Goal: Communication & Community: Connect with others

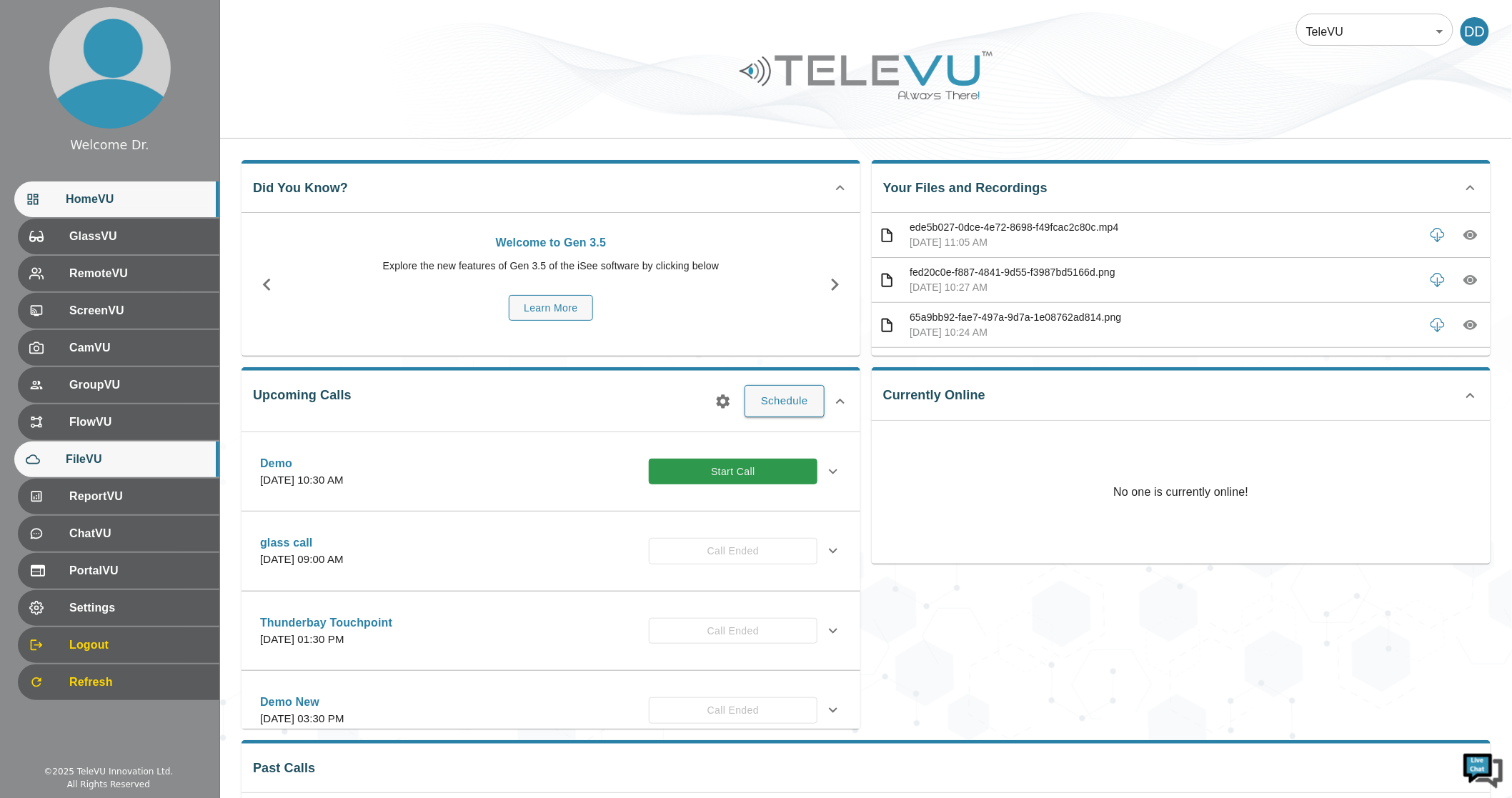
click at [91, 462] on span "FileVU" at bounding box center [136, 458] width 143 height 17
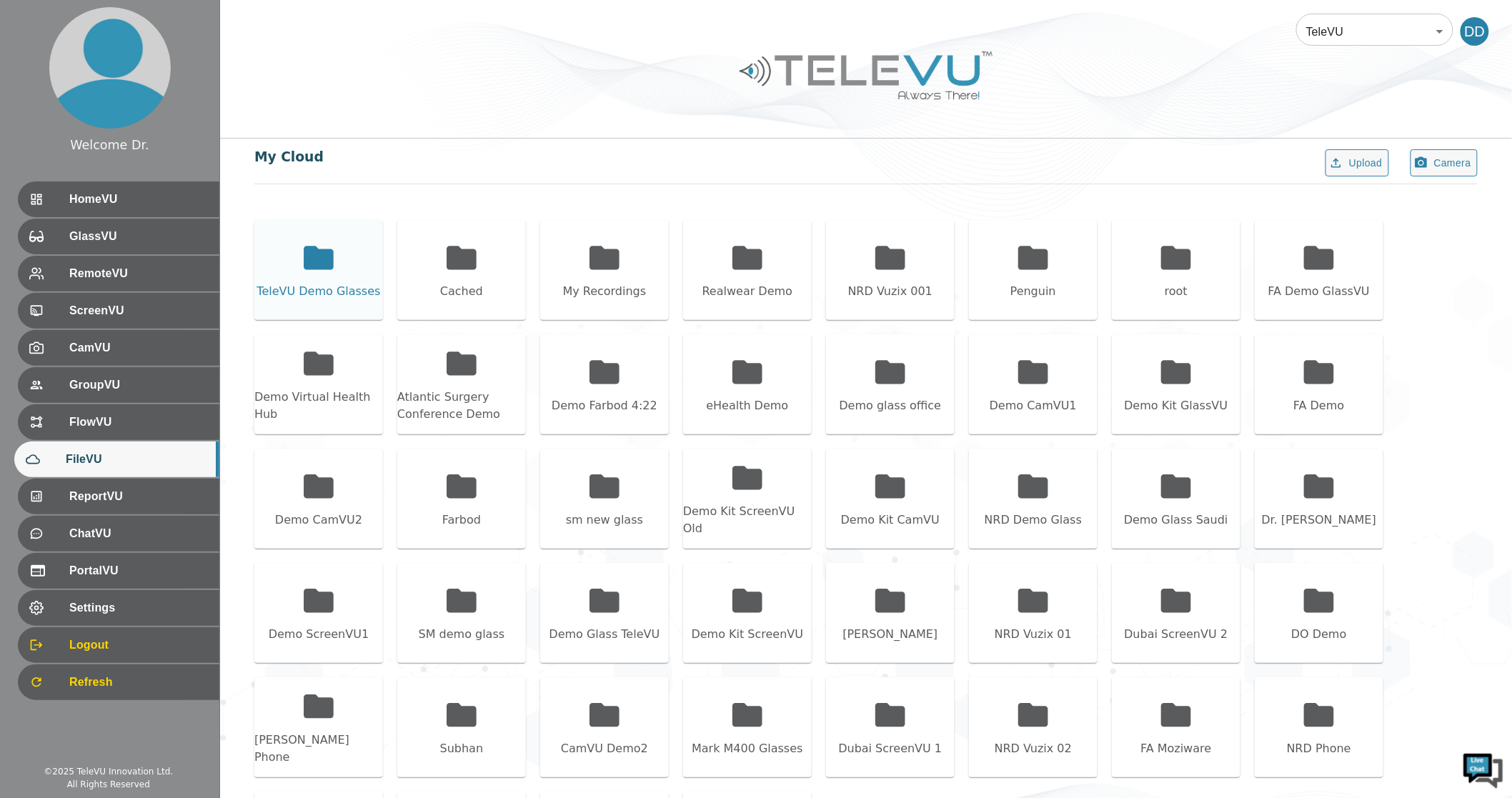
click at [307, 270] on icon at bounding box center [319, 257] width 35 height 35
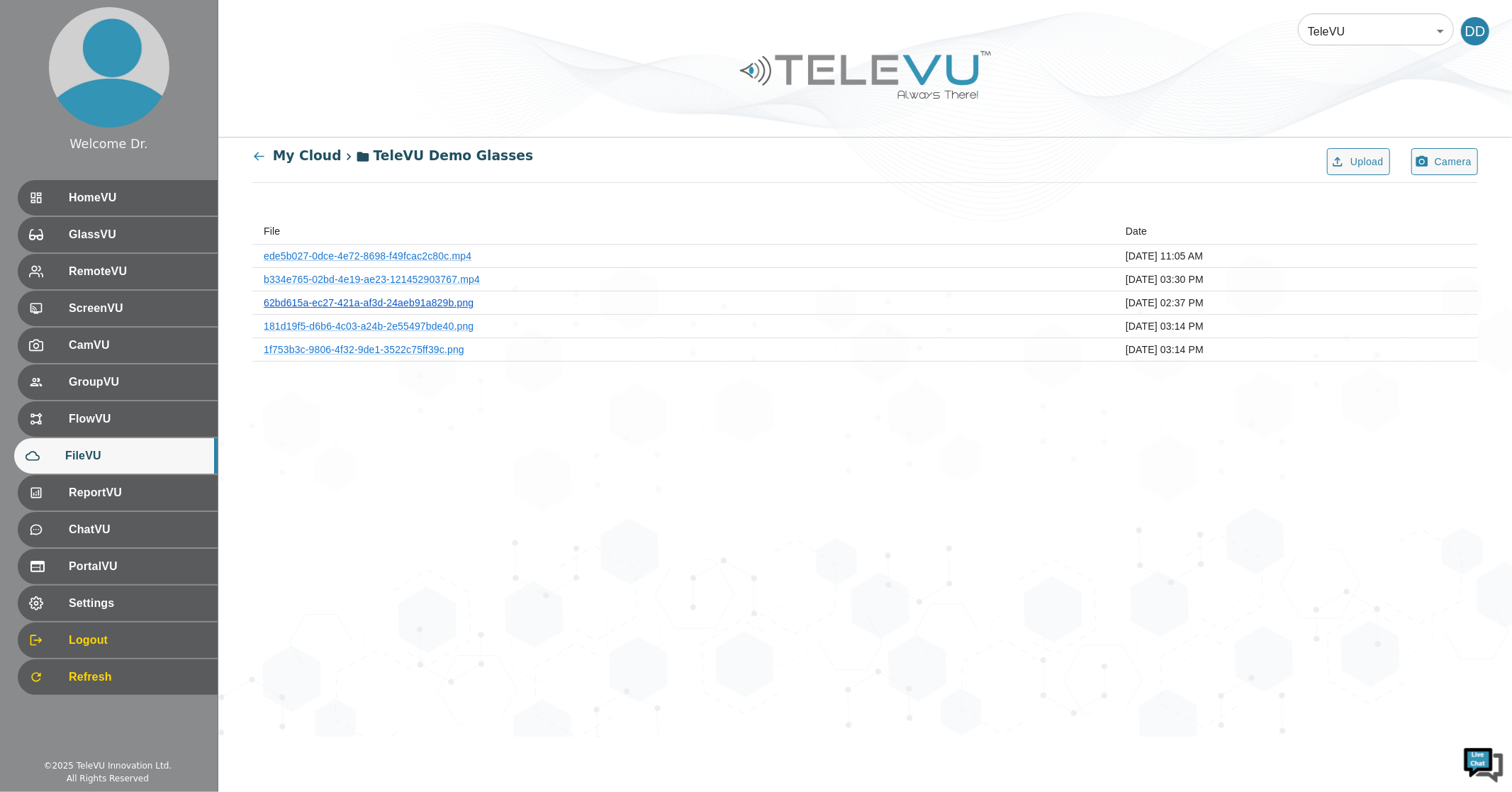
click at [411, 304] on link "62bd615a-ec27-421a-af3d-24aeb91a829b.png" at bounding box center [368, 302] width 210 height 11
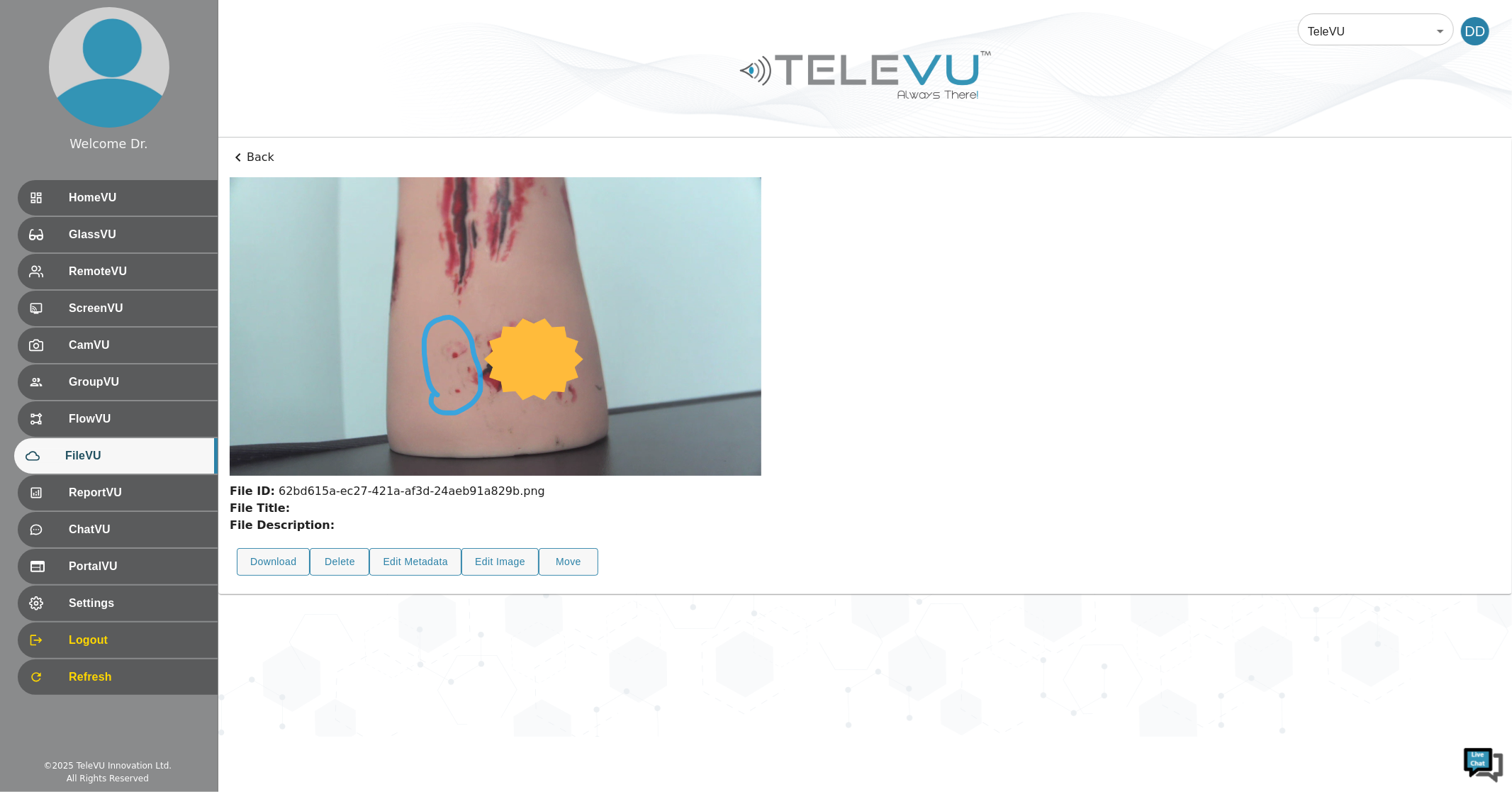
click at [257, 156] on p "Back" at bounding box center [866, 157] width 1271 height 17
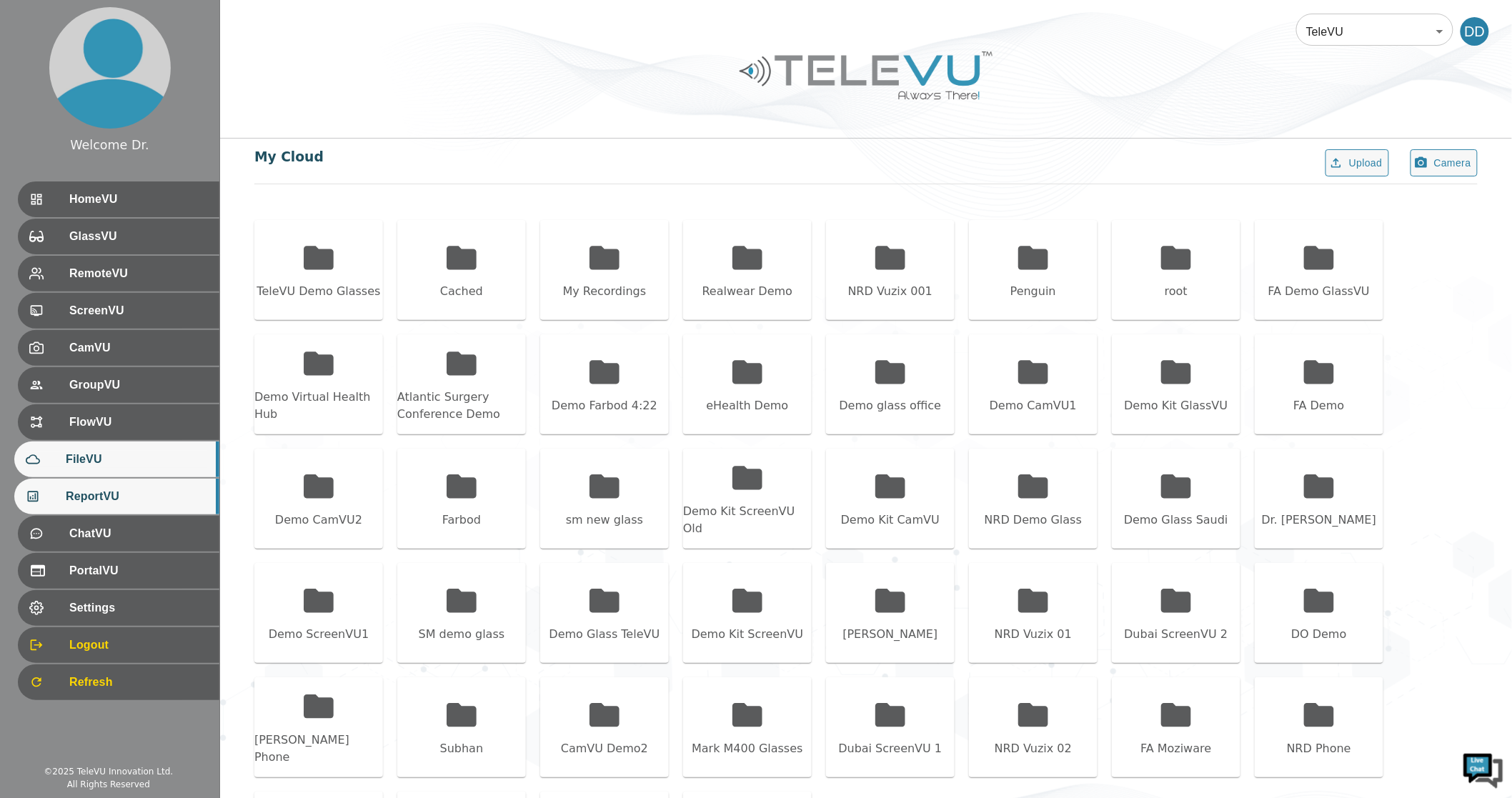
click at [98, 505] on div "ReportVU" at bounding box center [117, 496] width 205 height 35
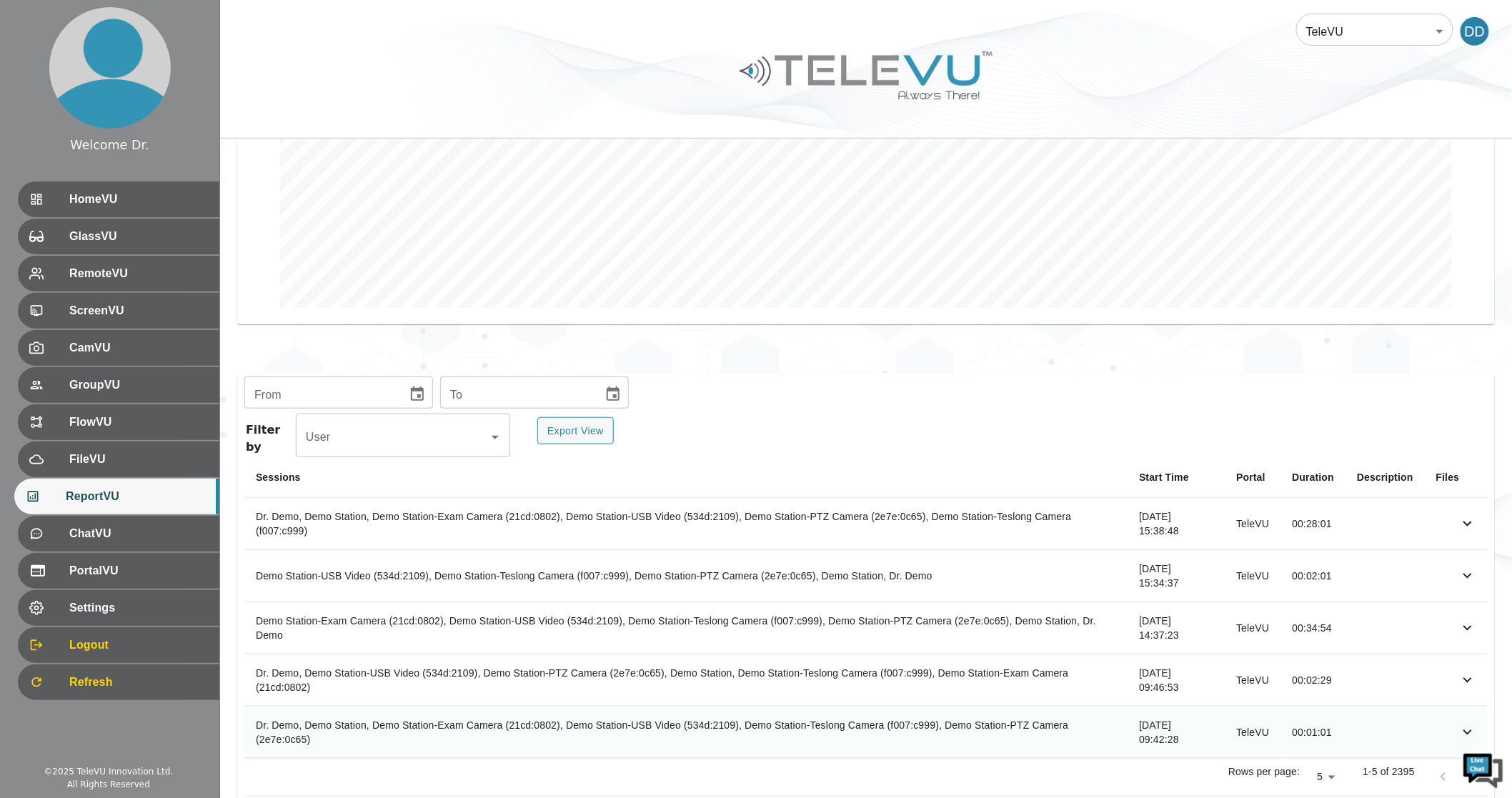
scroll to position [315, 0]
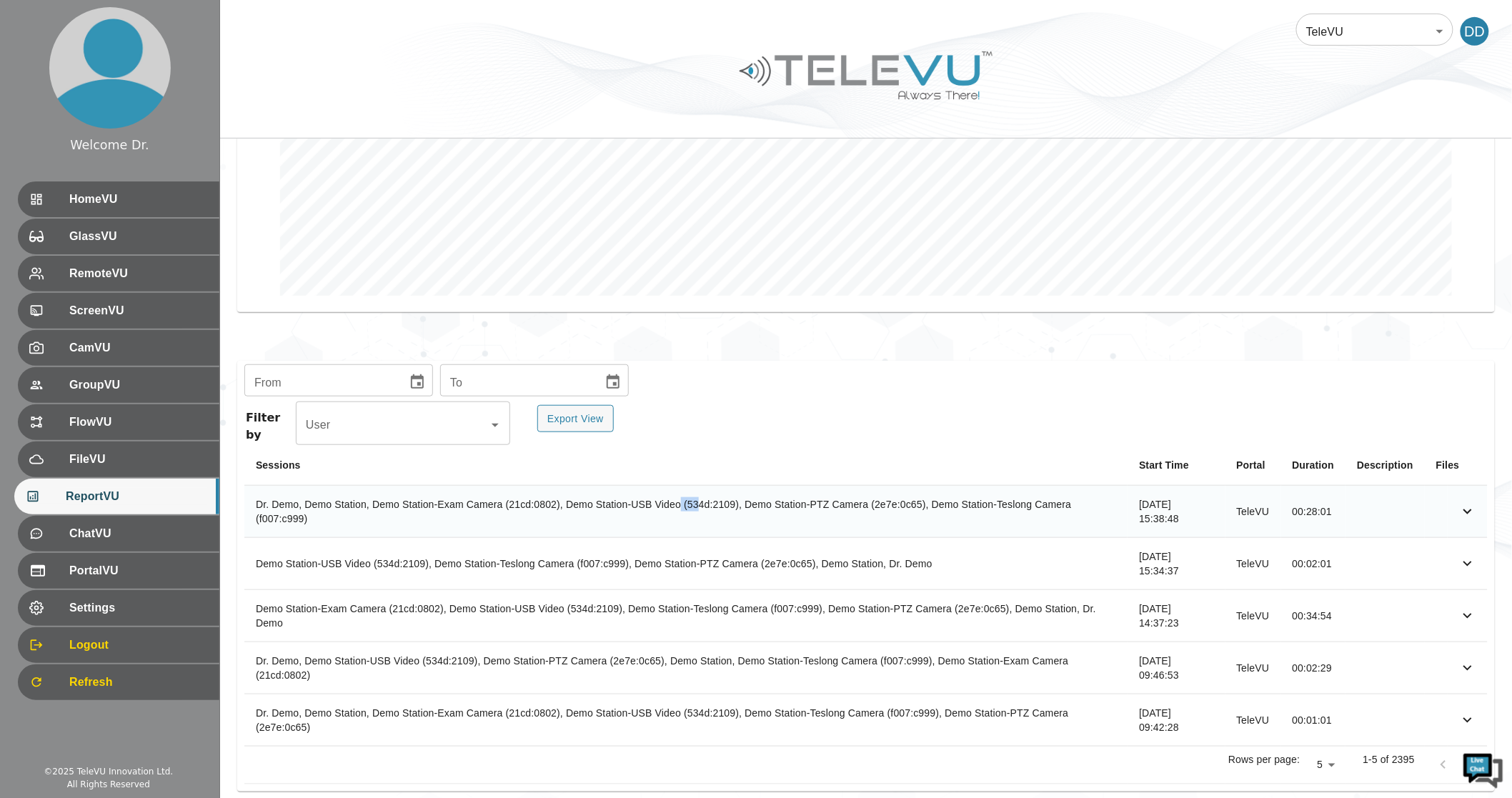
click at [700, 494] on th "Dr. Demo, Demo Station, Demo Station-Exam Camera (21cd:0802), Demo Station-USB …" at bounding box center [686, 510] width 883 height 52
click at [1472, 503] on icon "simple table" at bounding box center [1468, 510] width 17 height 17
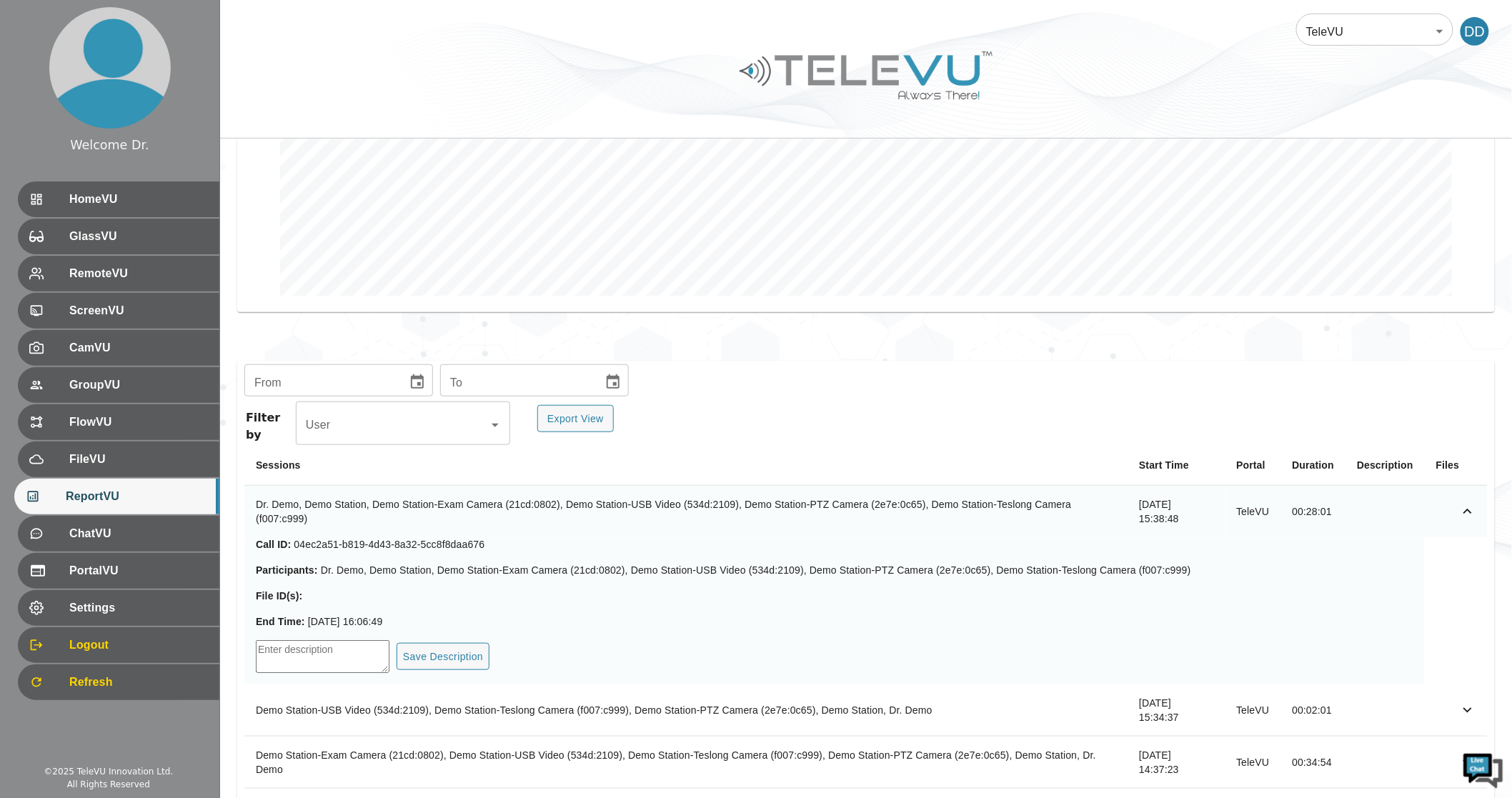
click at [302, 643] on textarea "simple table" at bounding box center [322, 656] width 134 height 33
click at [93, 195] on span "HomeVU" at bounding box center [136, 199] width 143 height 17
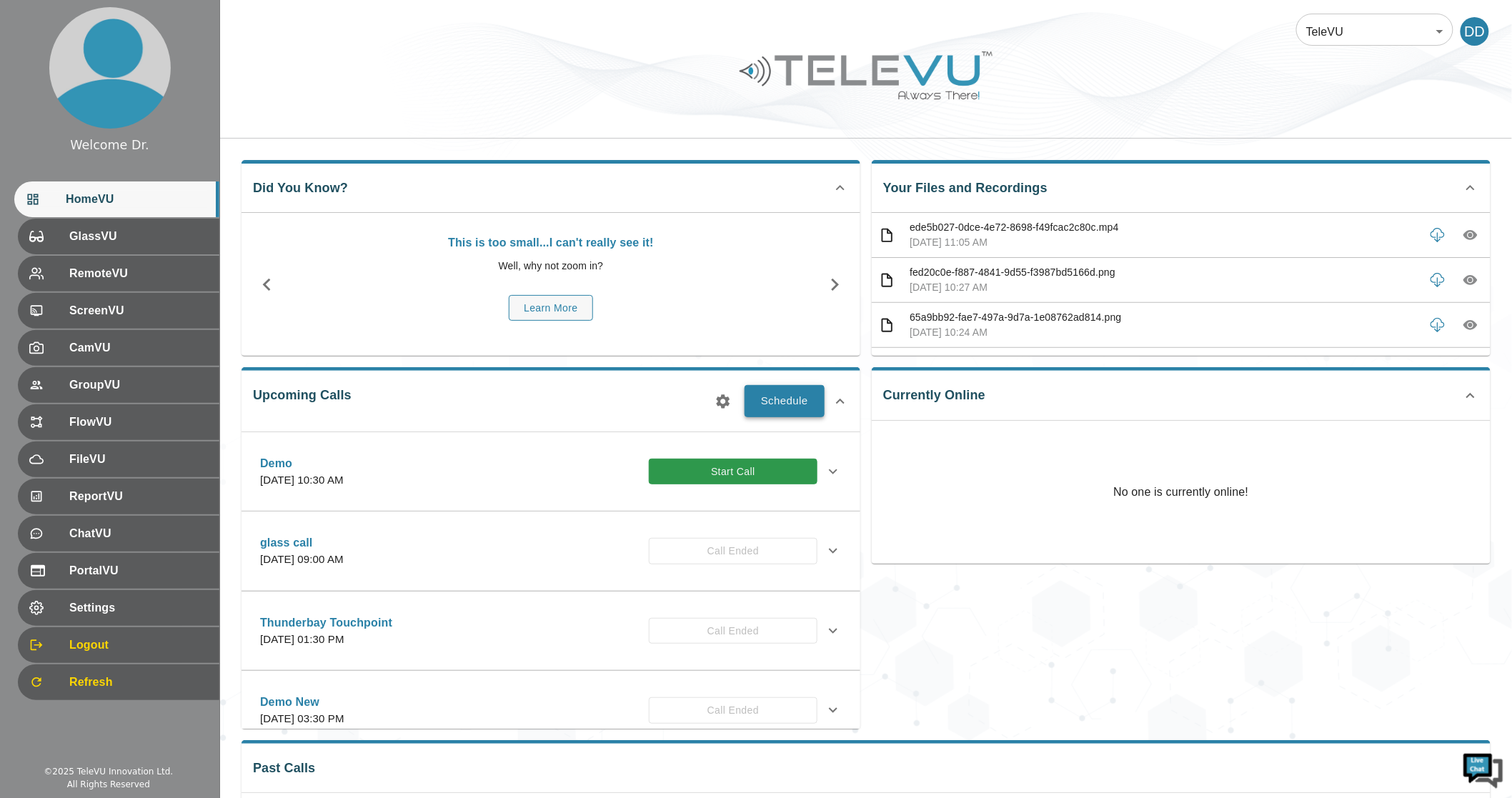
click at [781, 395] on button "Schedule" at bounding box center [784, 401] width 80 height 32
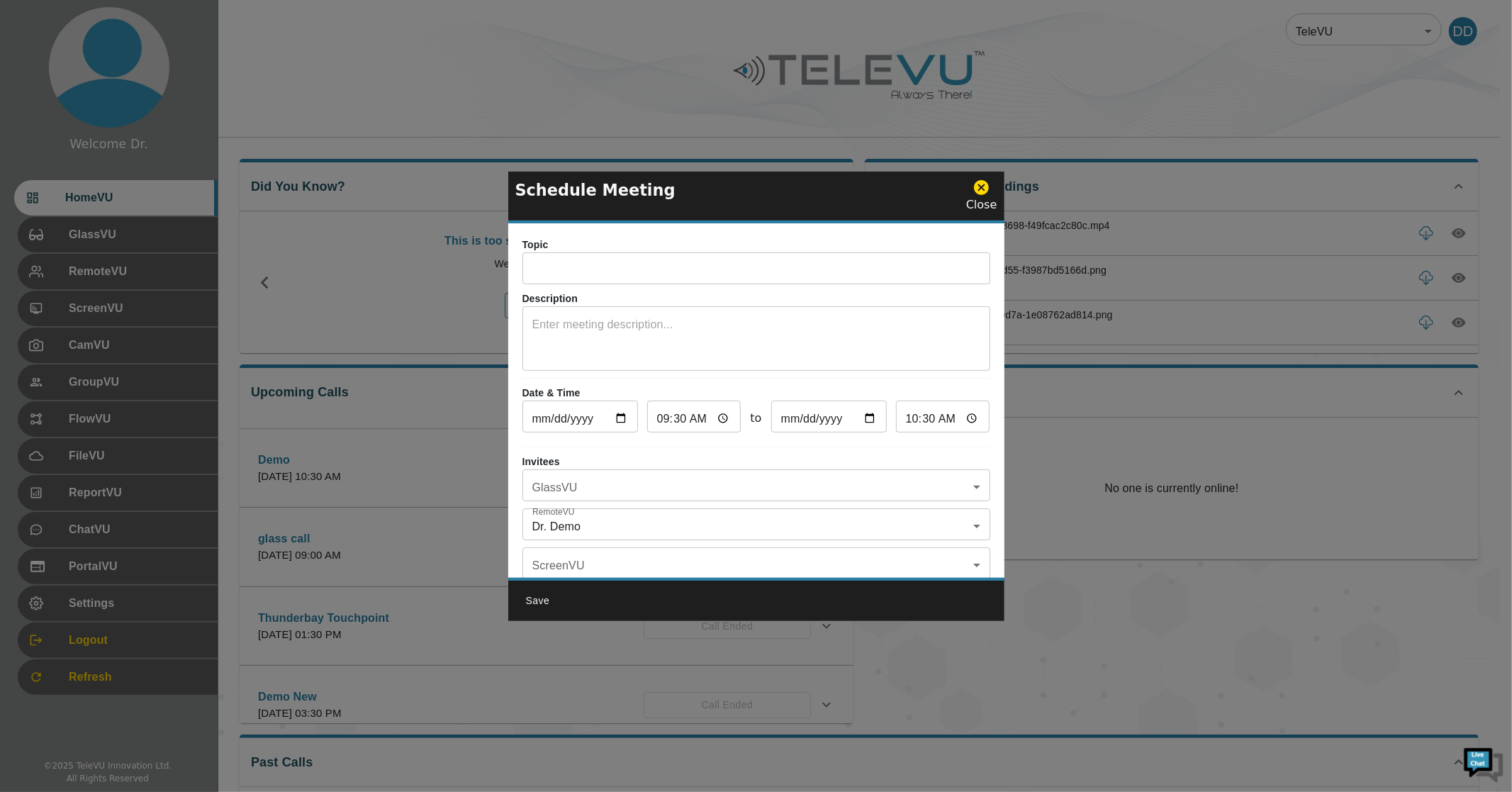
click at [983, 195] on icon at bounding box center [981, 187] width 15 height 15
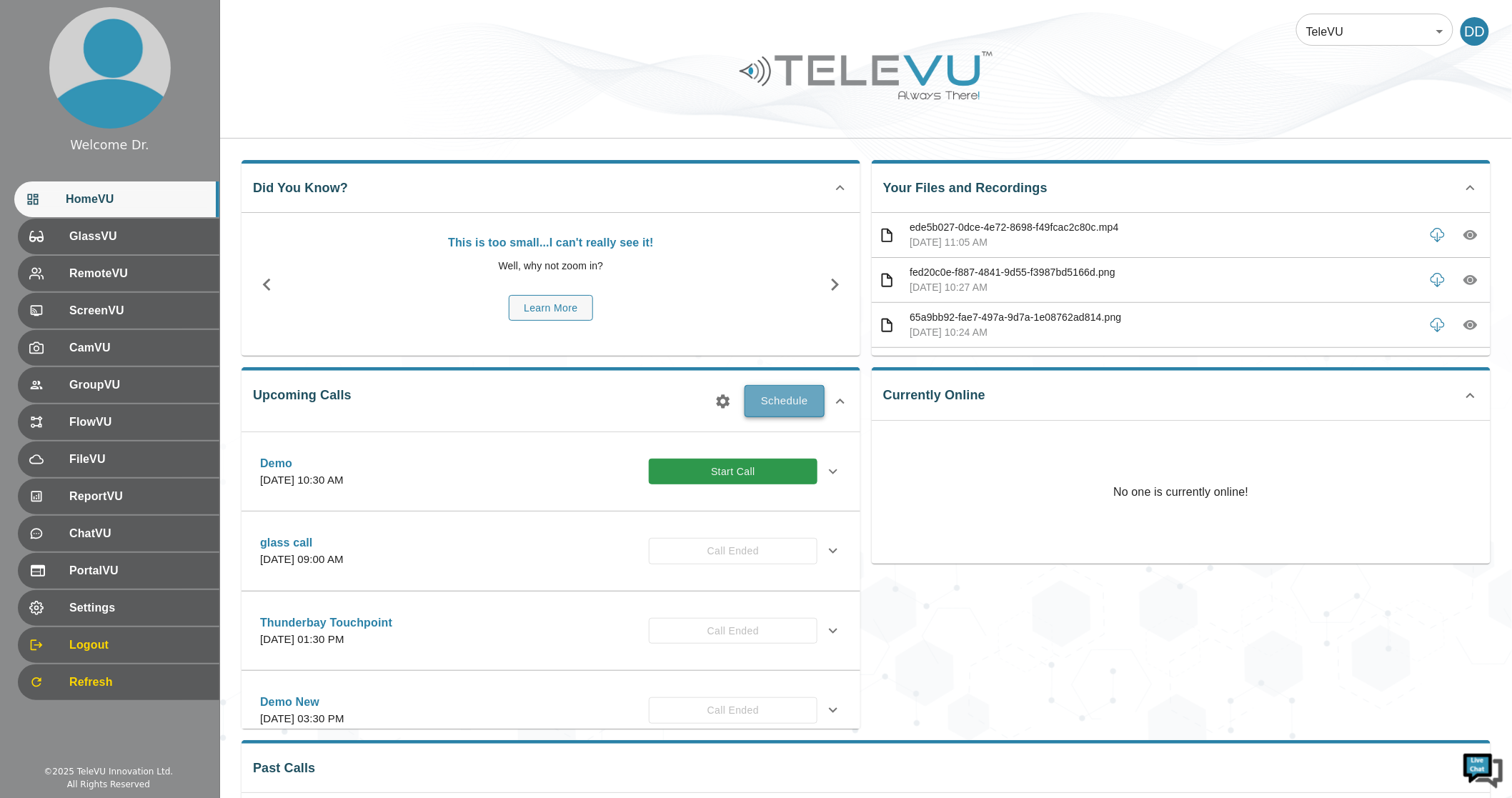
click at [802, 393] on button "Schedule" at bounding box center [784, 401] width 80 height 32
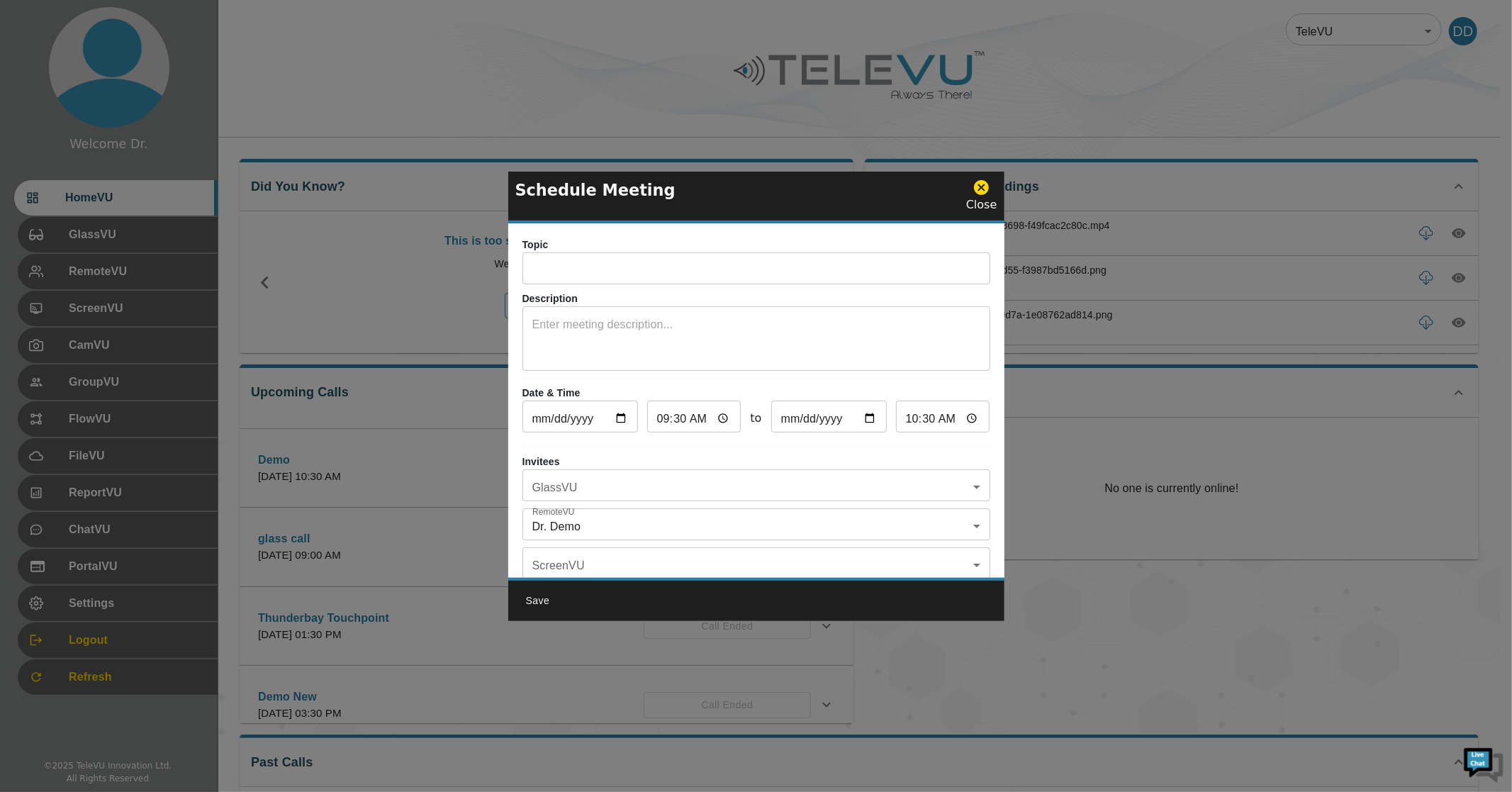
click at [980, 189] on icon at bounding box center [981, 187] width 15 height 15
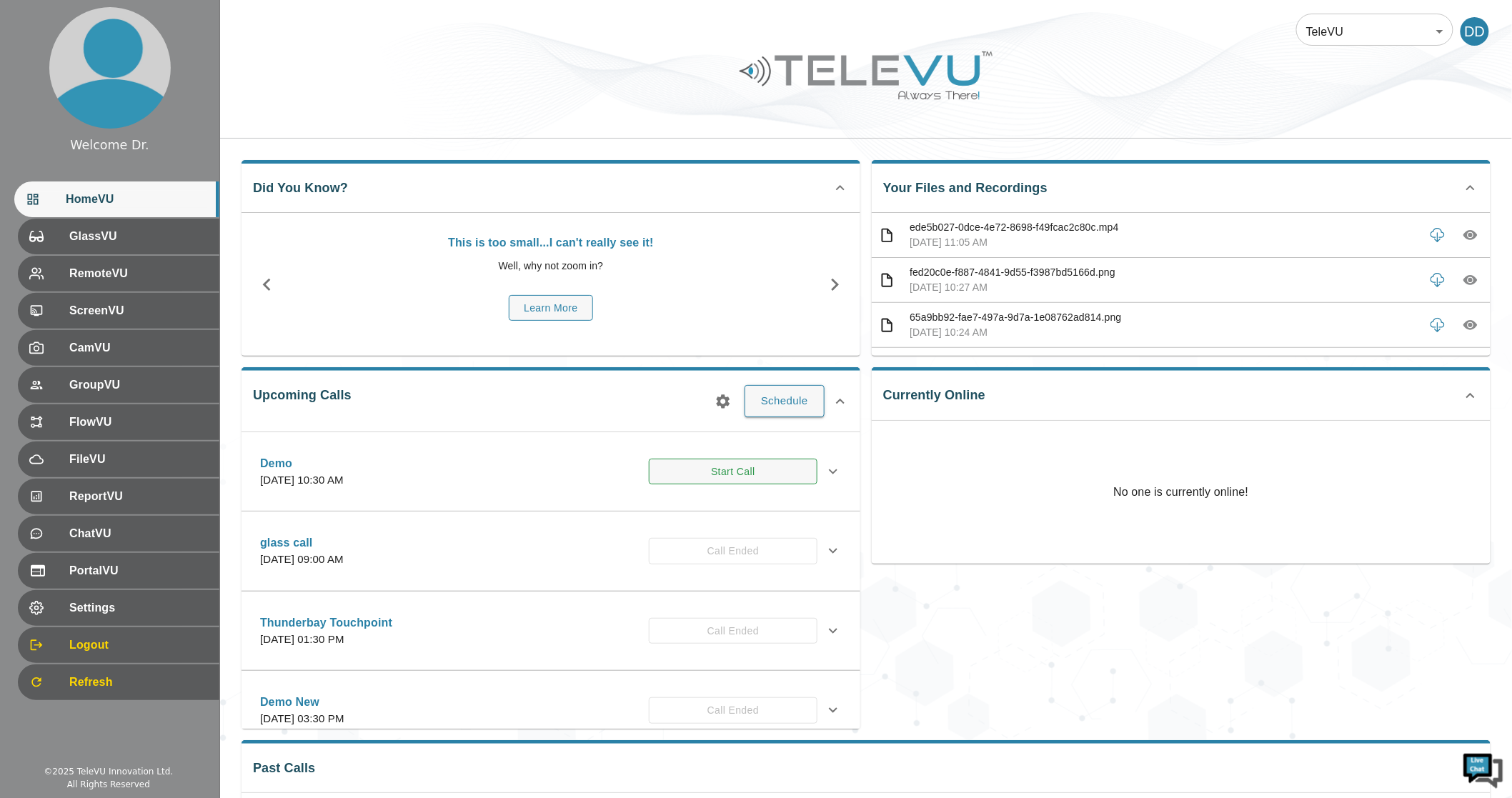
click at [730, 476] on button "Start Call" at bounding box center [733, 472] width 169 height 27
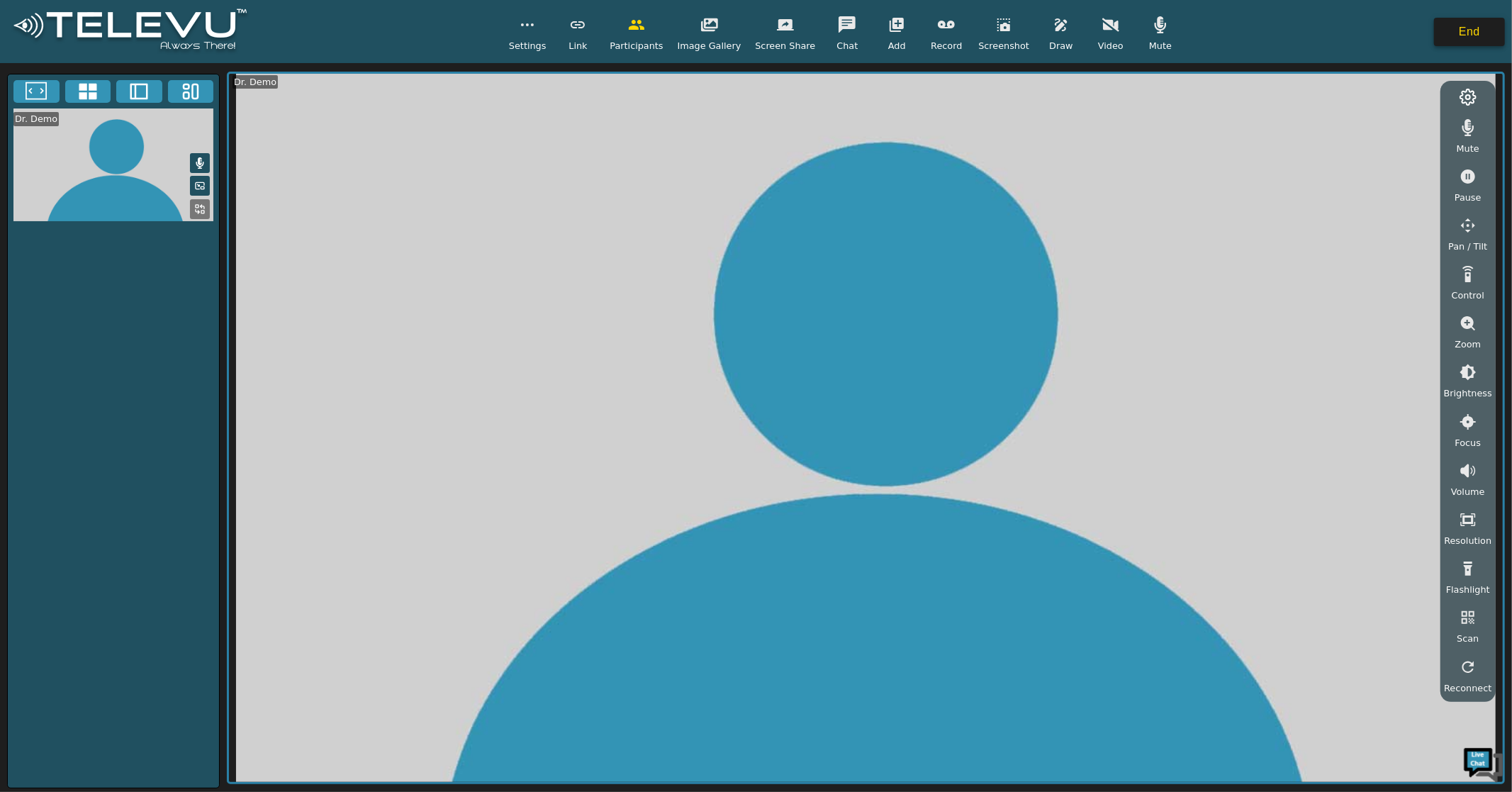
click at [1461, 39] on button "End" at bounding box center [1469, 32] width 71 height 28
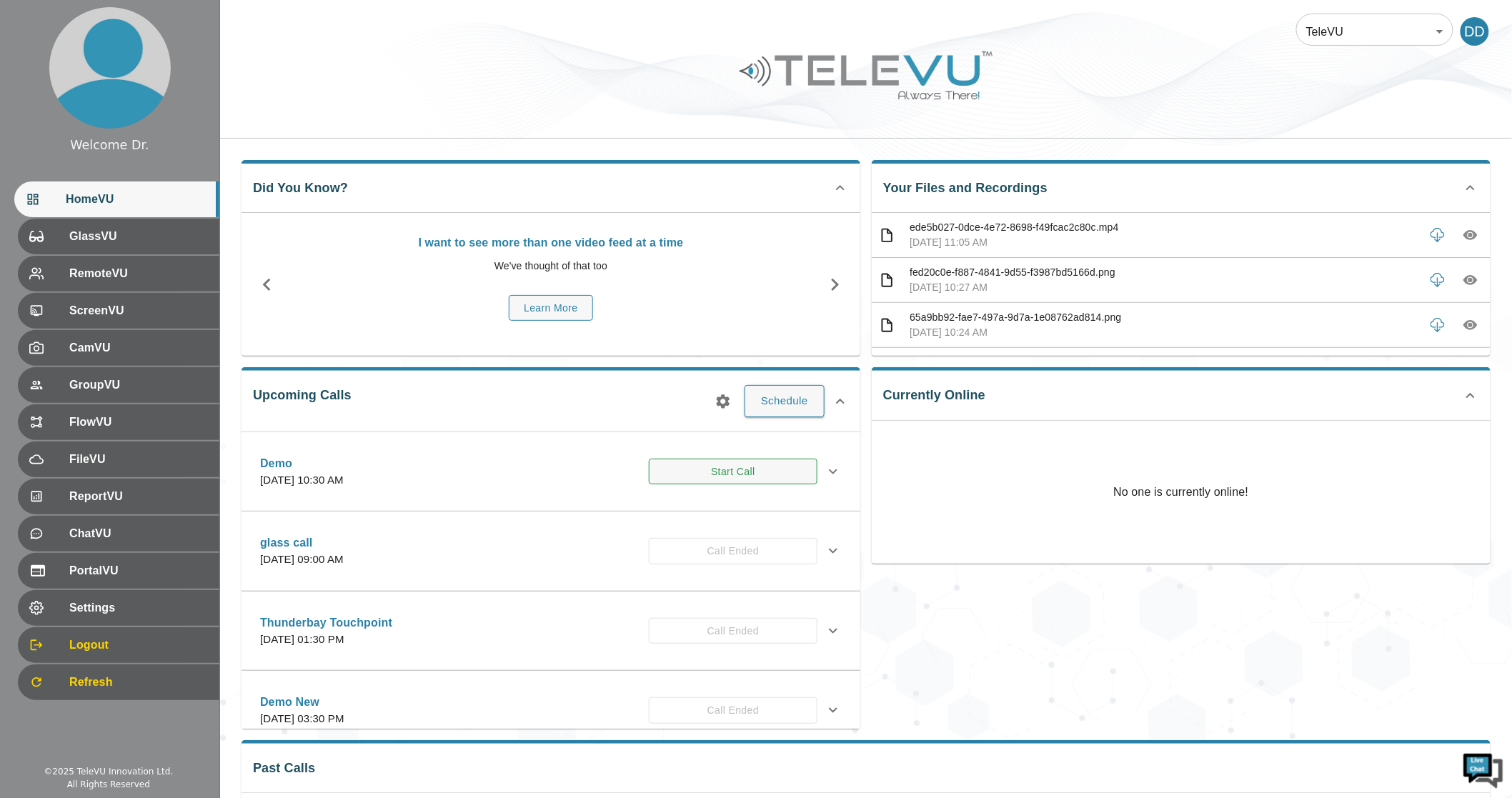
click at [760, 465] on button "Start Call" at bounding box center [733, 472] width 169 height 27
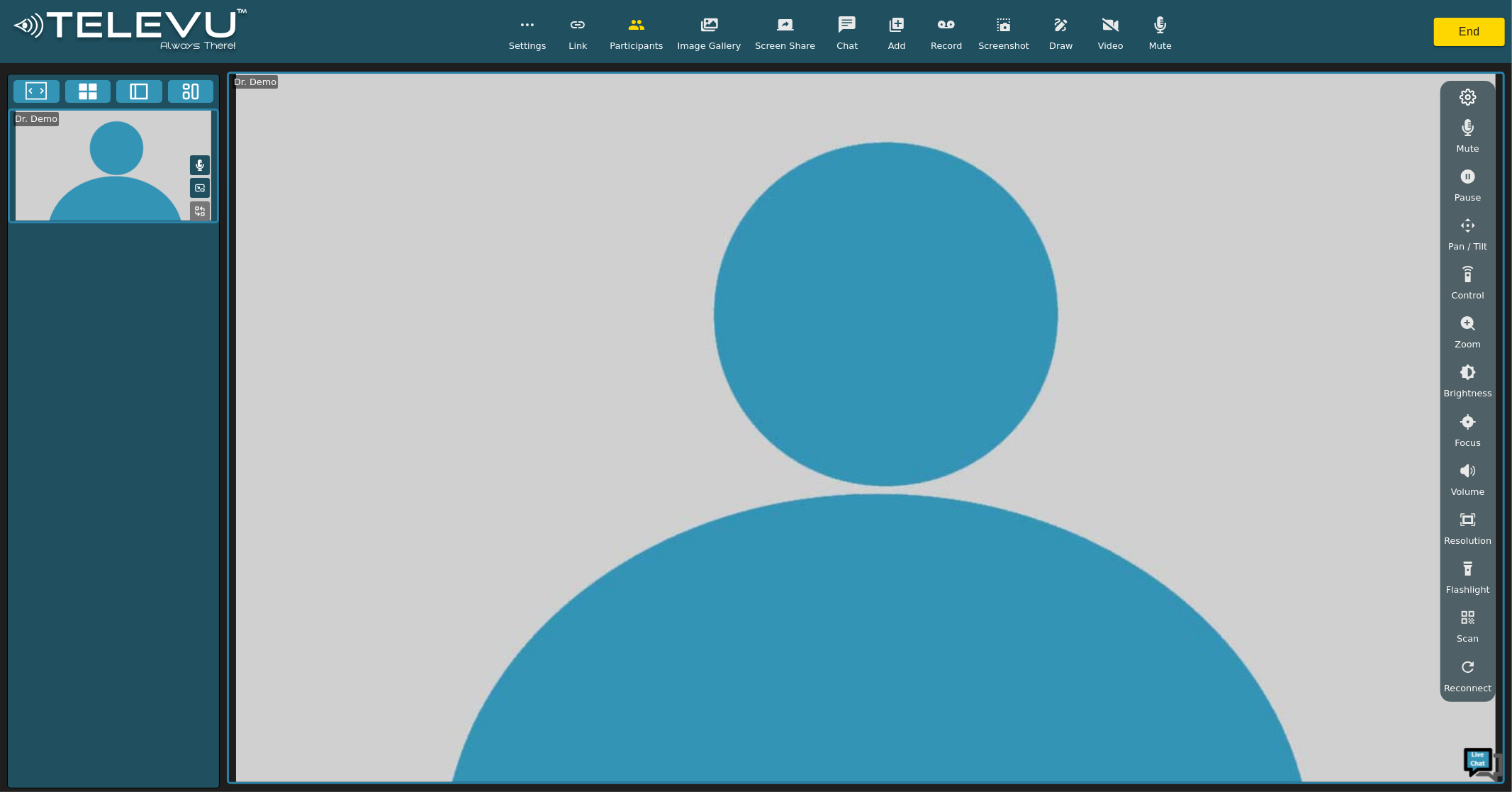
click at [587, 40] on span "Link" at bounding box center [577, 45] width 18 height 13
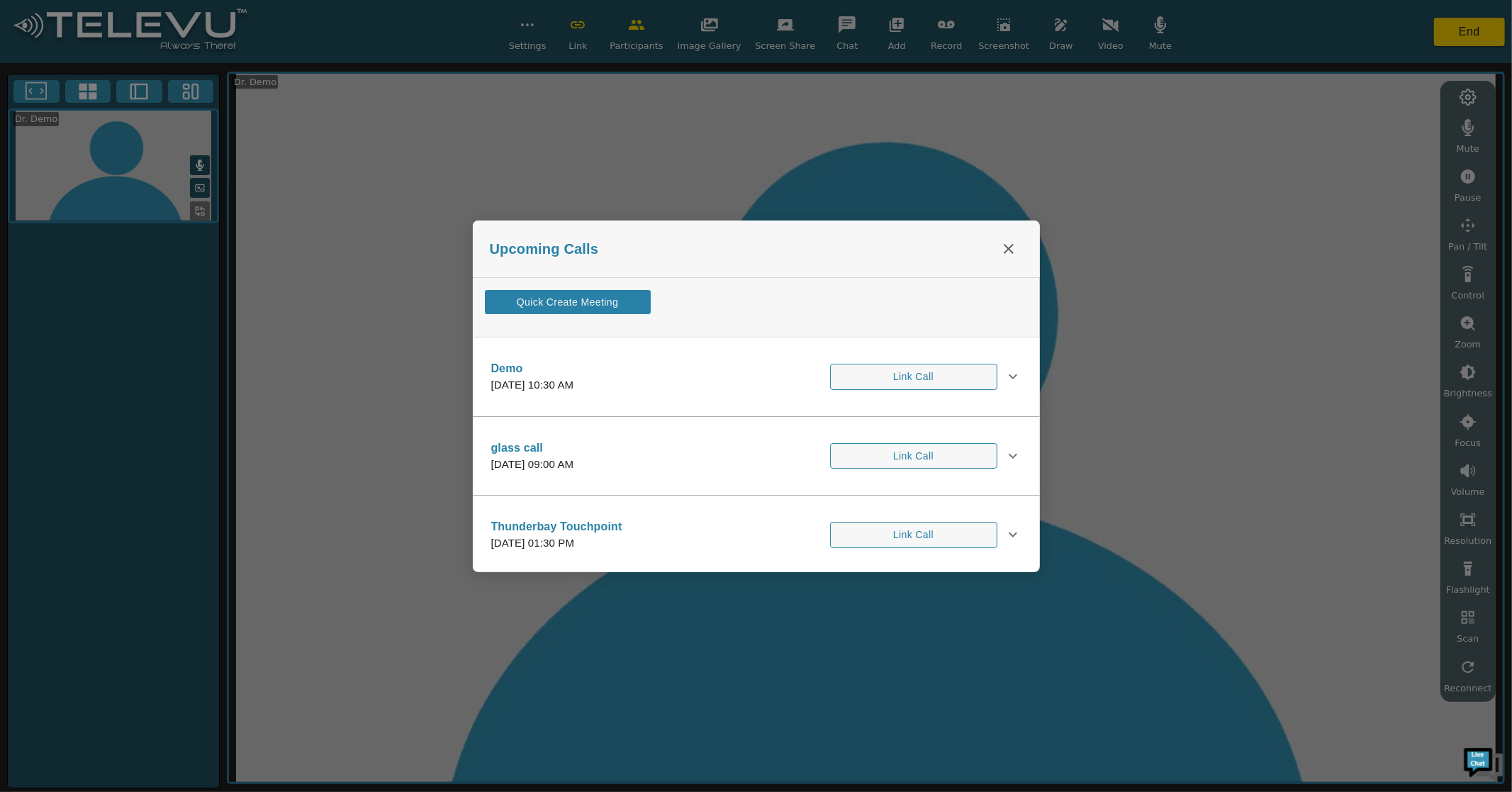
click at [583, 298] on button "Quick Create Meeting" at bounding box center [567, 302] width 168 height 26
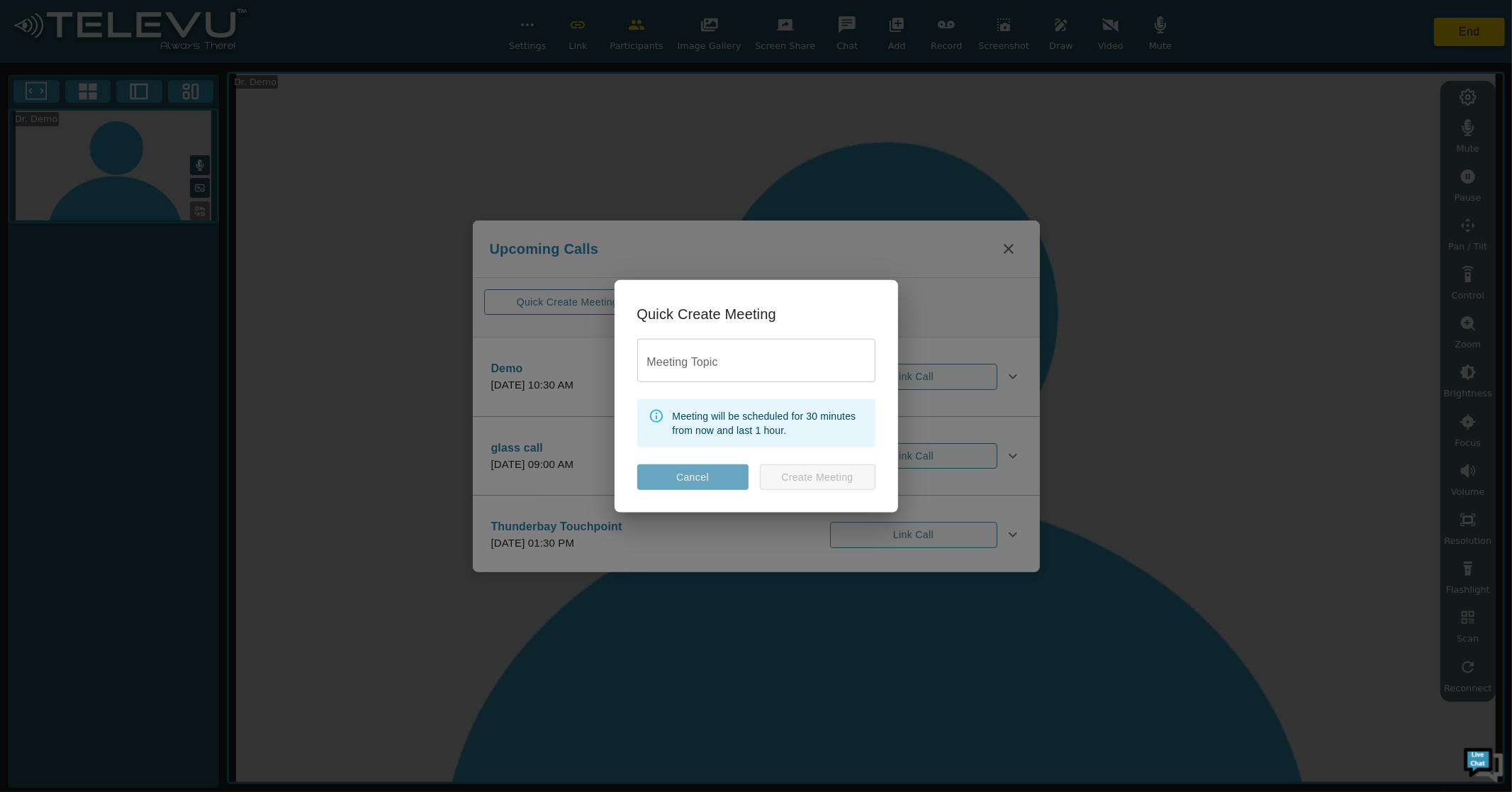
click at [726, 487] on button "Cancel" at bounding box center [693, 477] width 112 height 26
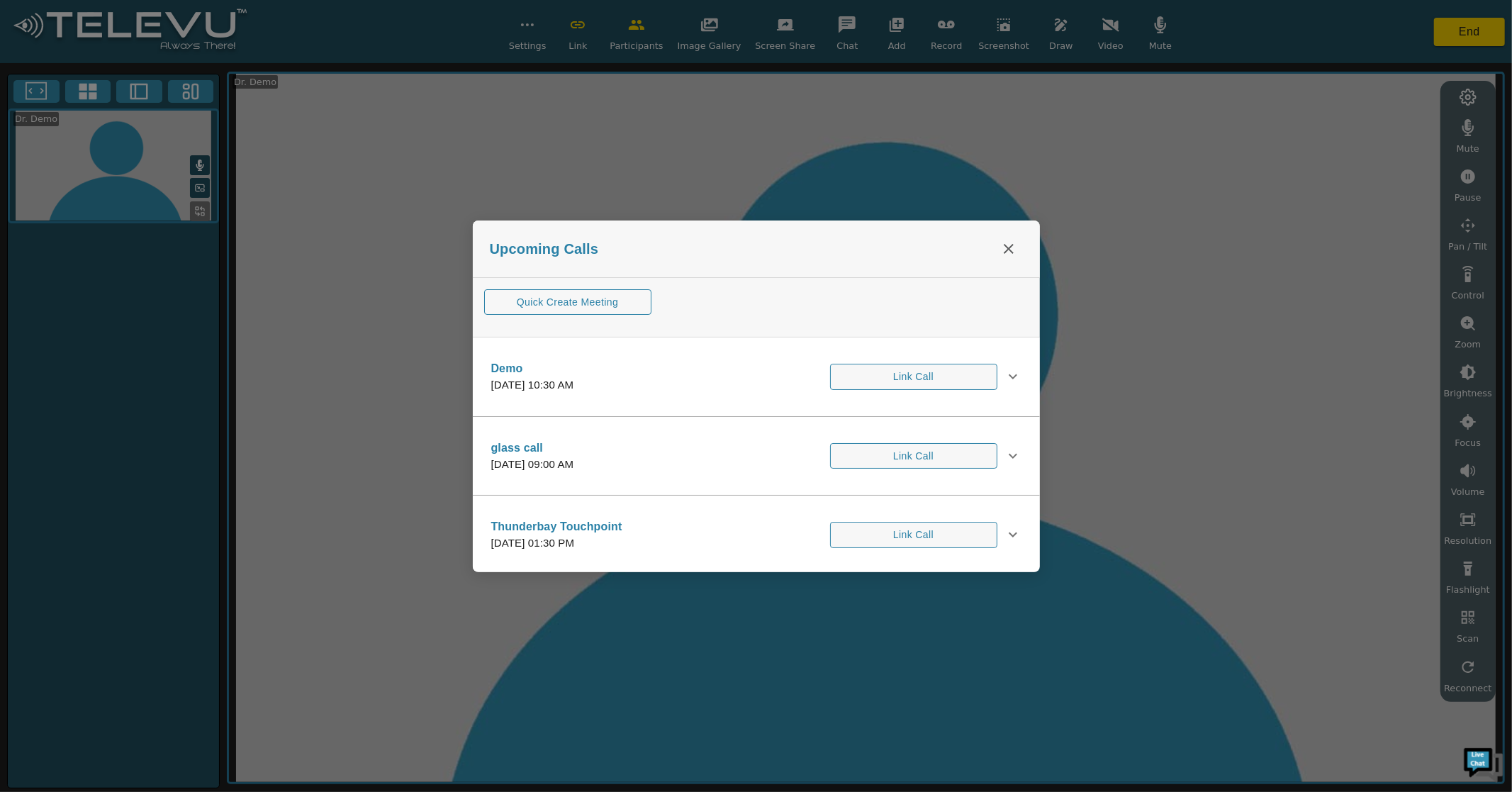
click at [1004, 245] on icon "close" at bounding box center [1008, 248] width 17 height 17
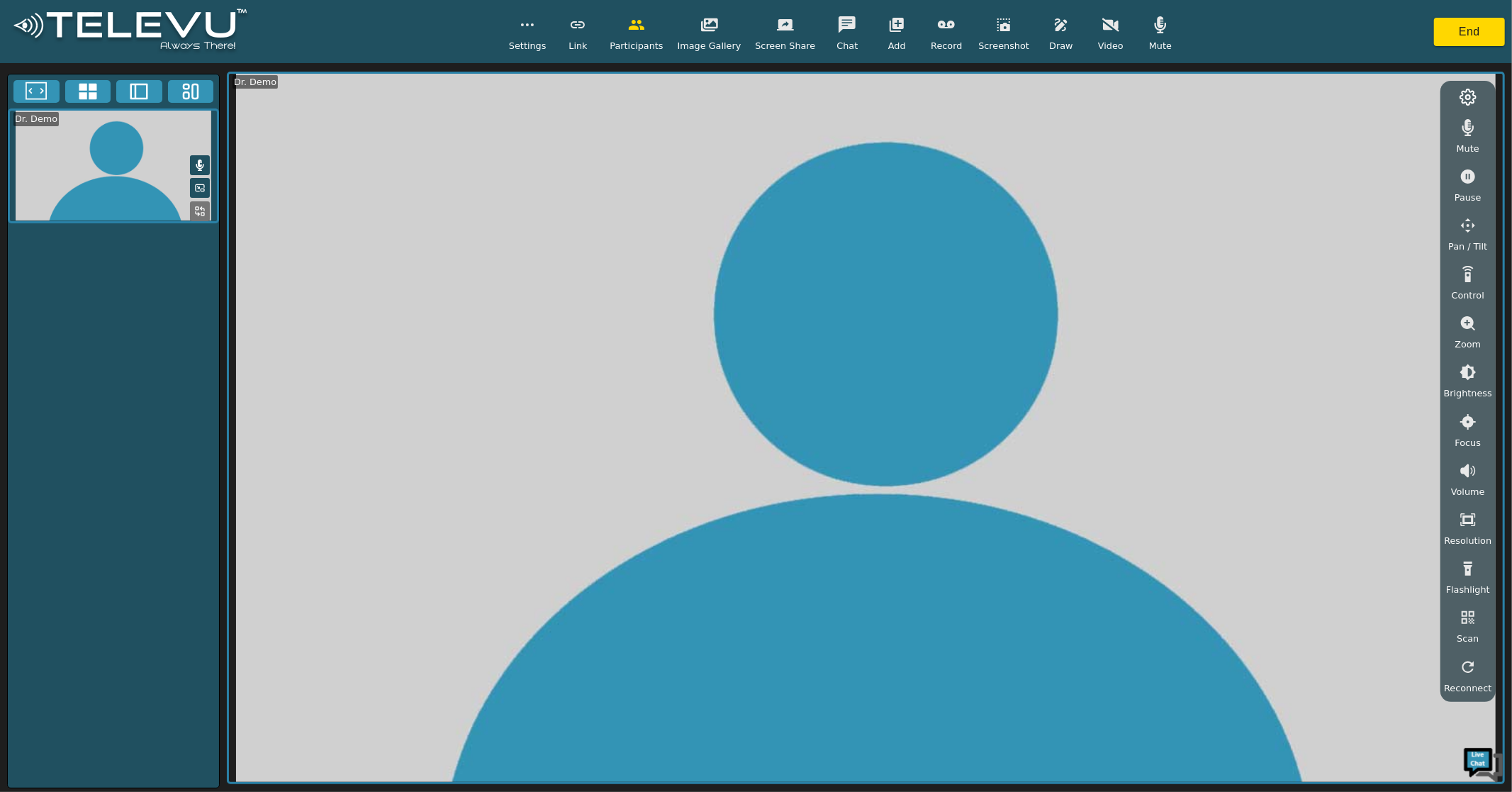
click at [544, 41] on span "Settings" at bounding box center [528, 45] width 38 height 13
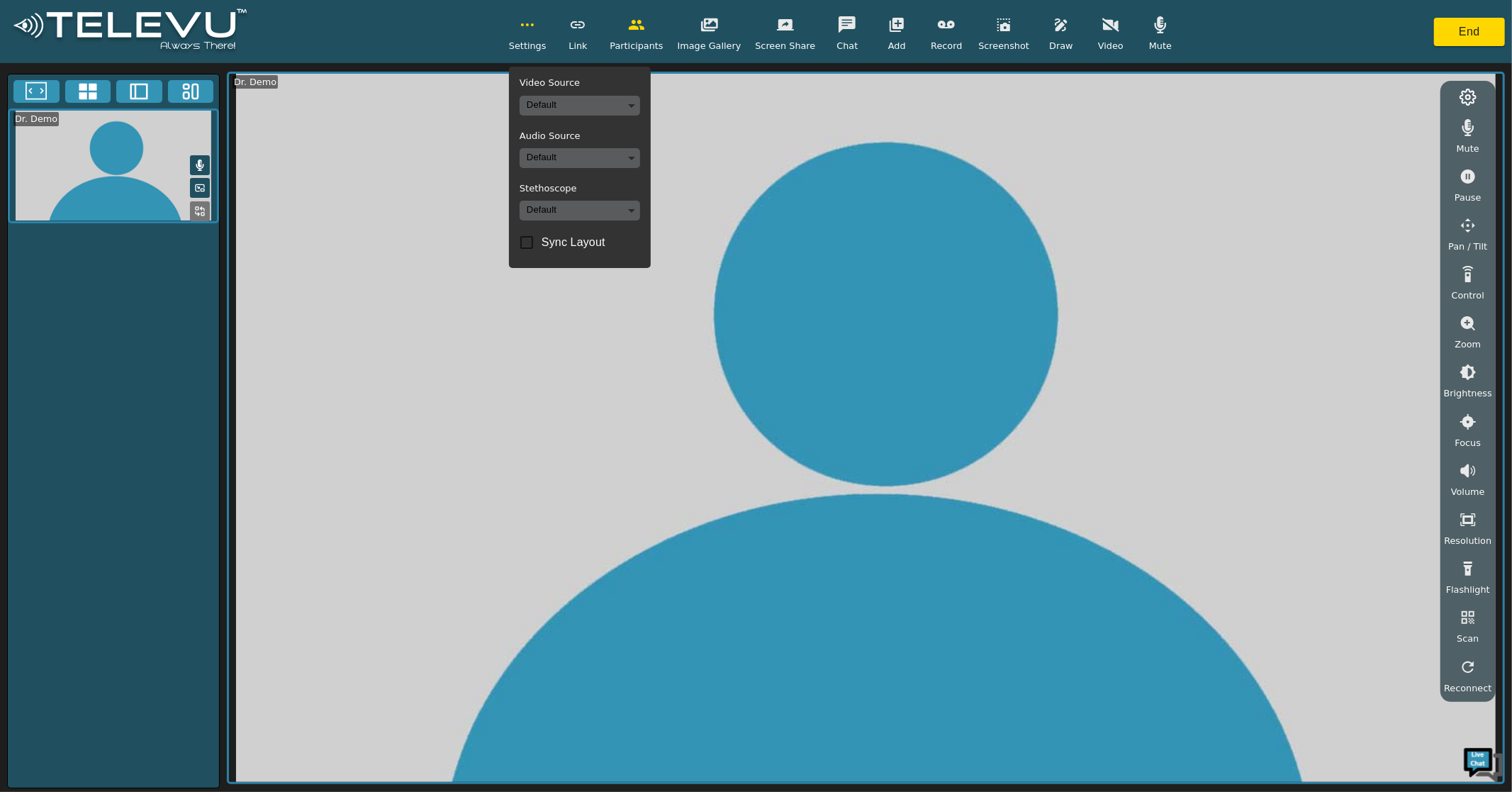
click at [595, 30] on button "button" at bounding box center [578, 25] width 35 height 28
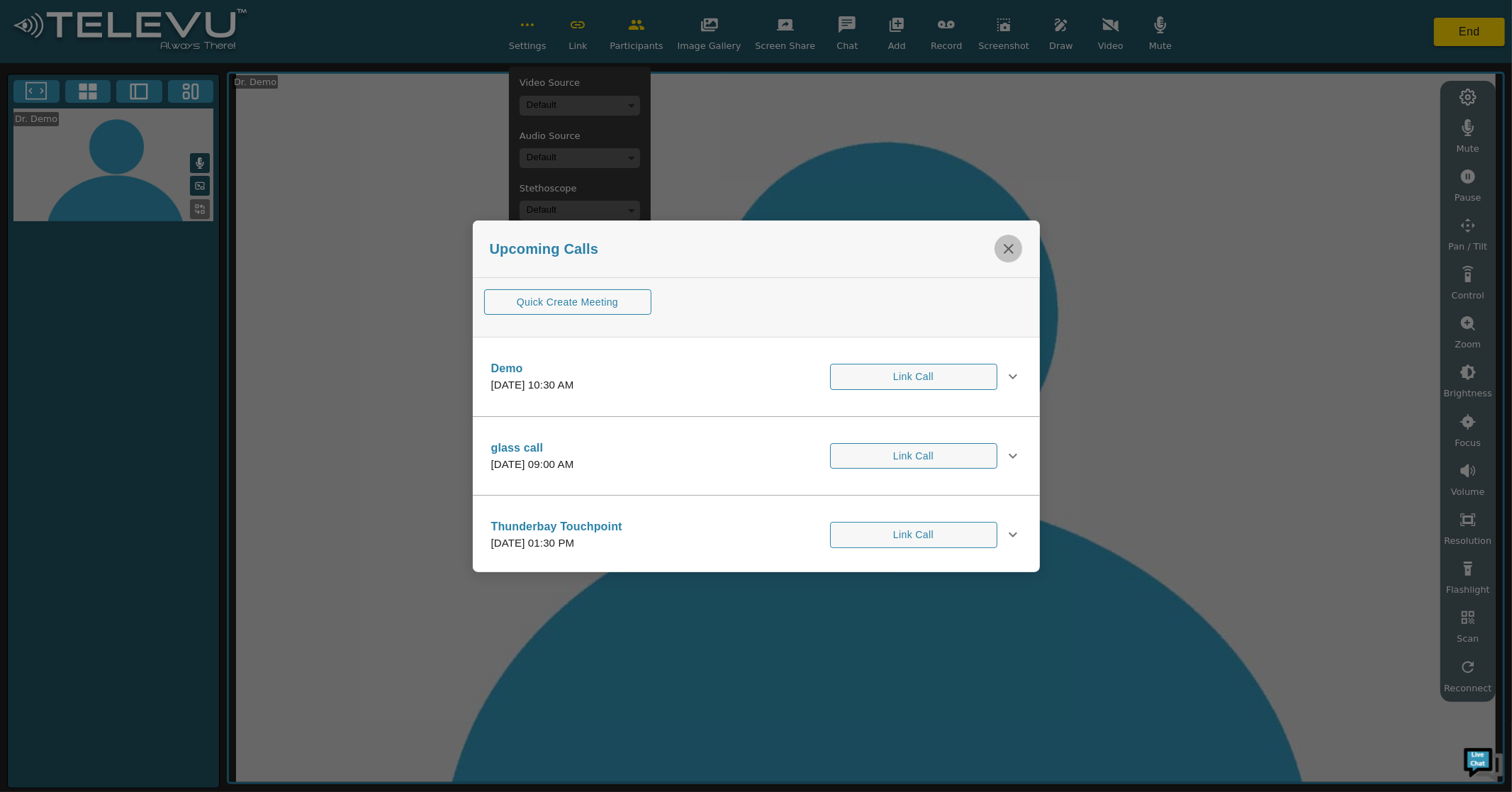
click at [1006, 250] on icon "close" at bounding box center [1008, 248] width 10 height 10
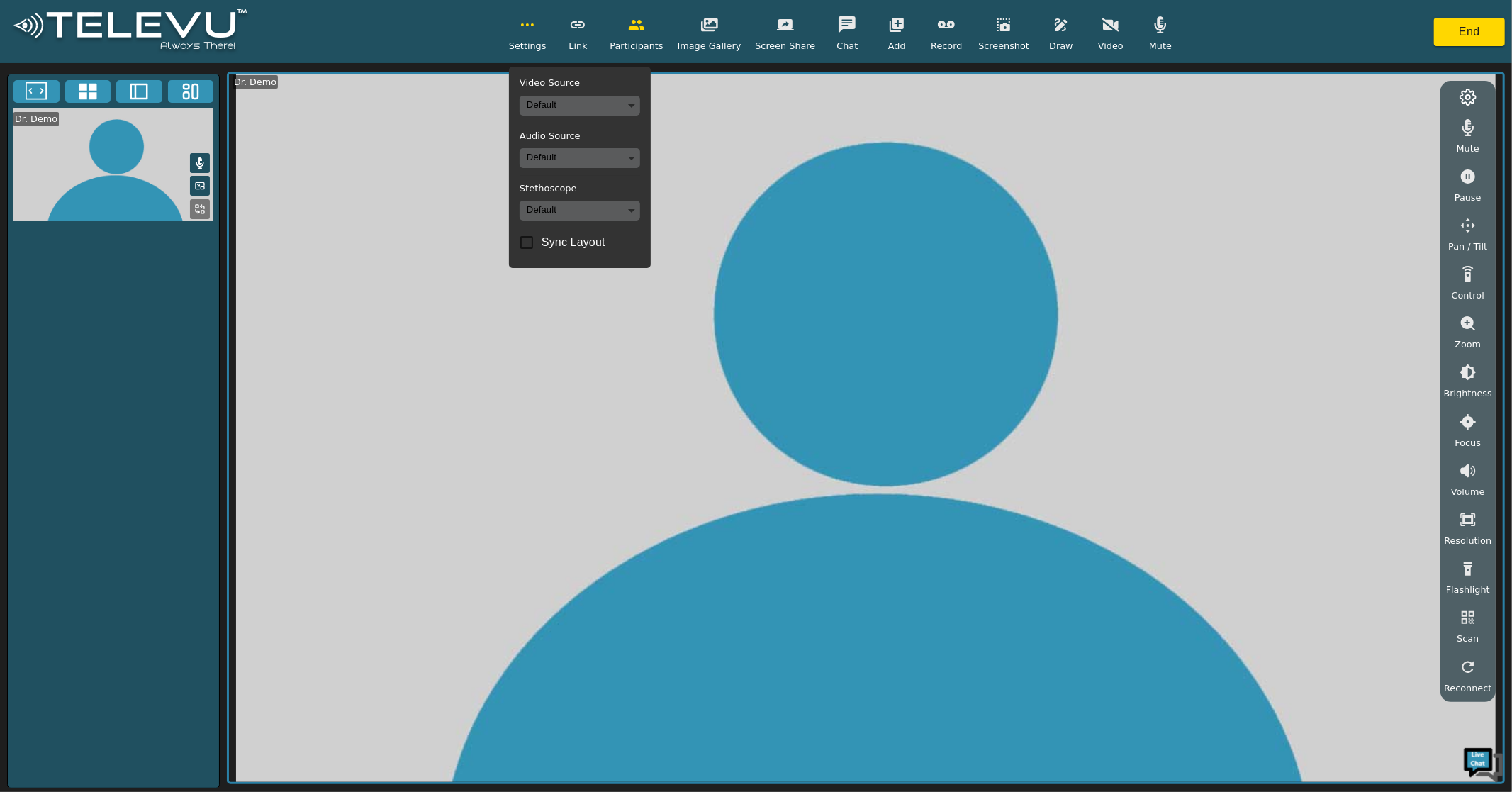
click at [536, 28] on icon "button" at bounding box center [527, 25] width 17 height 17
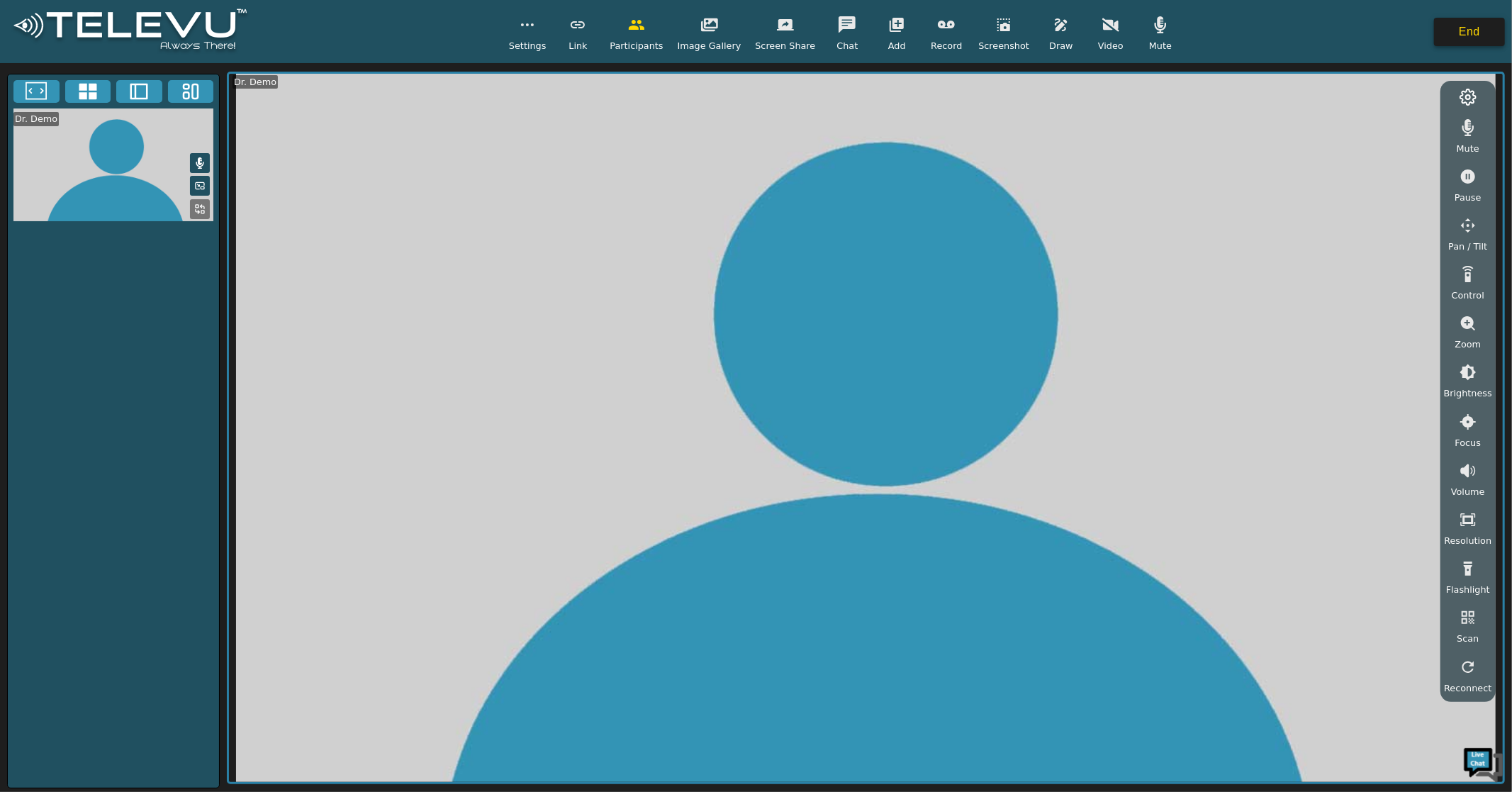
click at [1492, 31] on button "End" at bounding box center [1469, 32] width 71 height 28
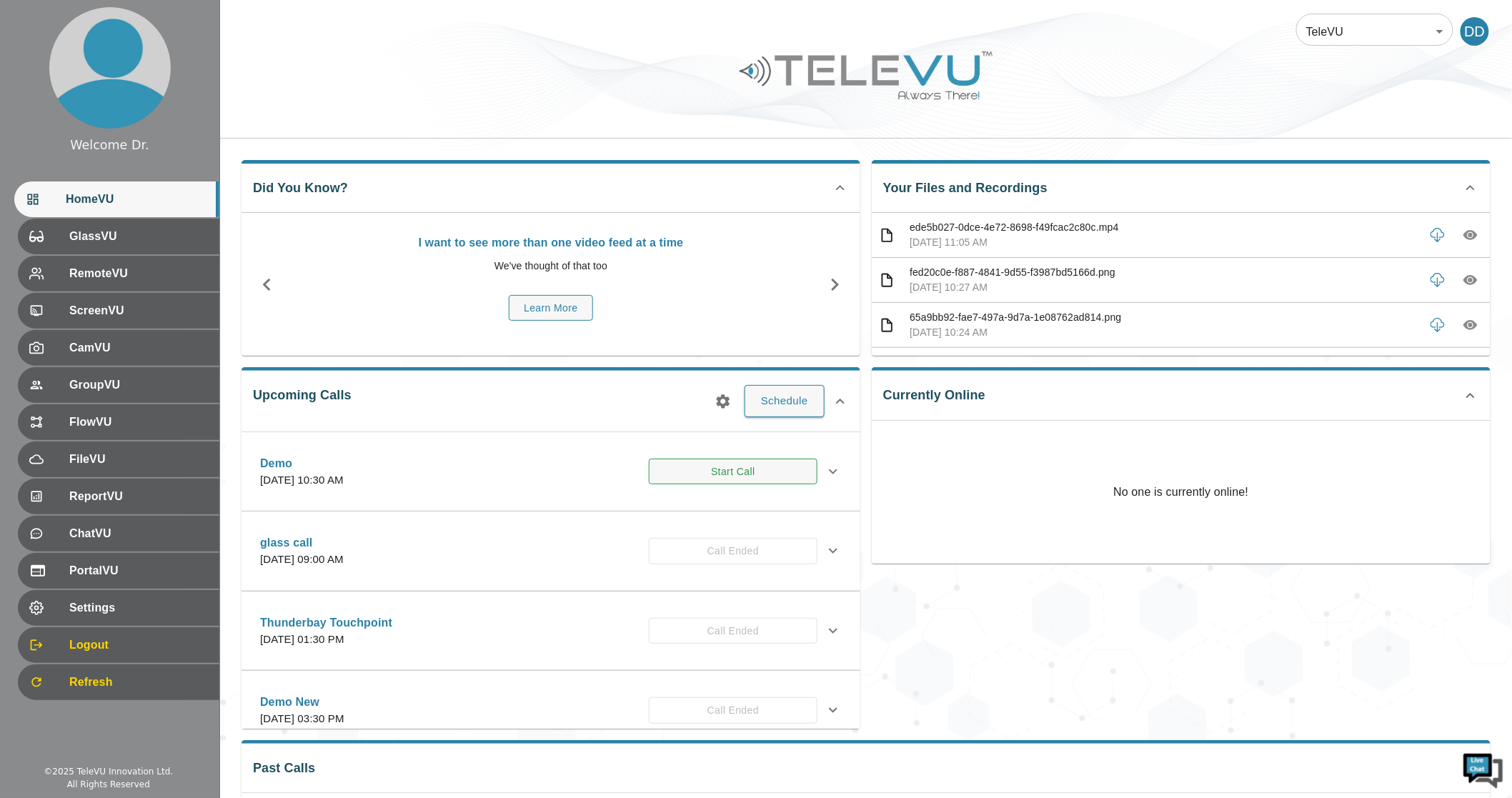
click at [703, 472] on button "Start Call" at bounding box center [733, 472] width 169 height 27
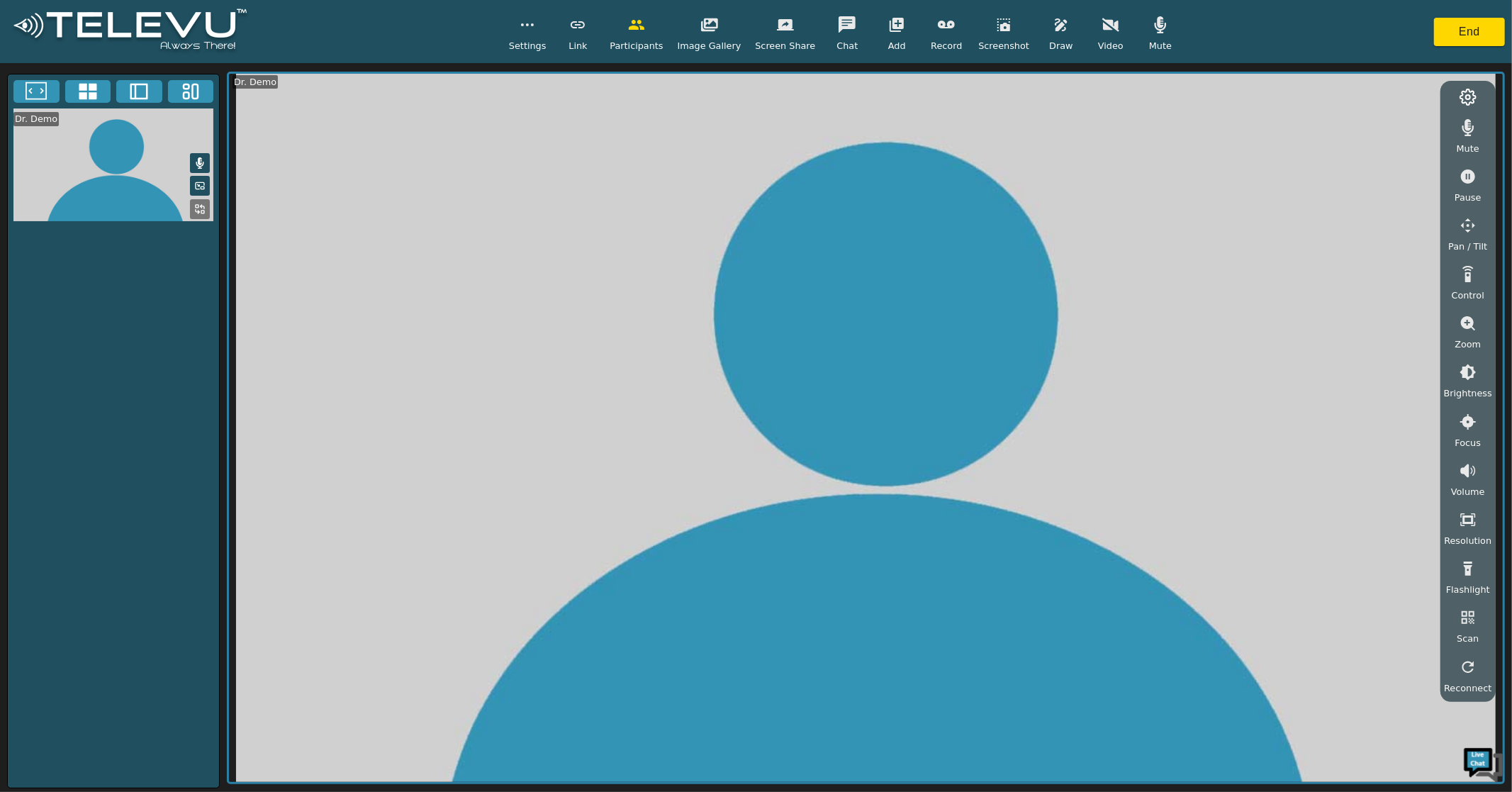
click at [587, 31] on icon "button" at bounding box center [577, 25] width 17 height 17
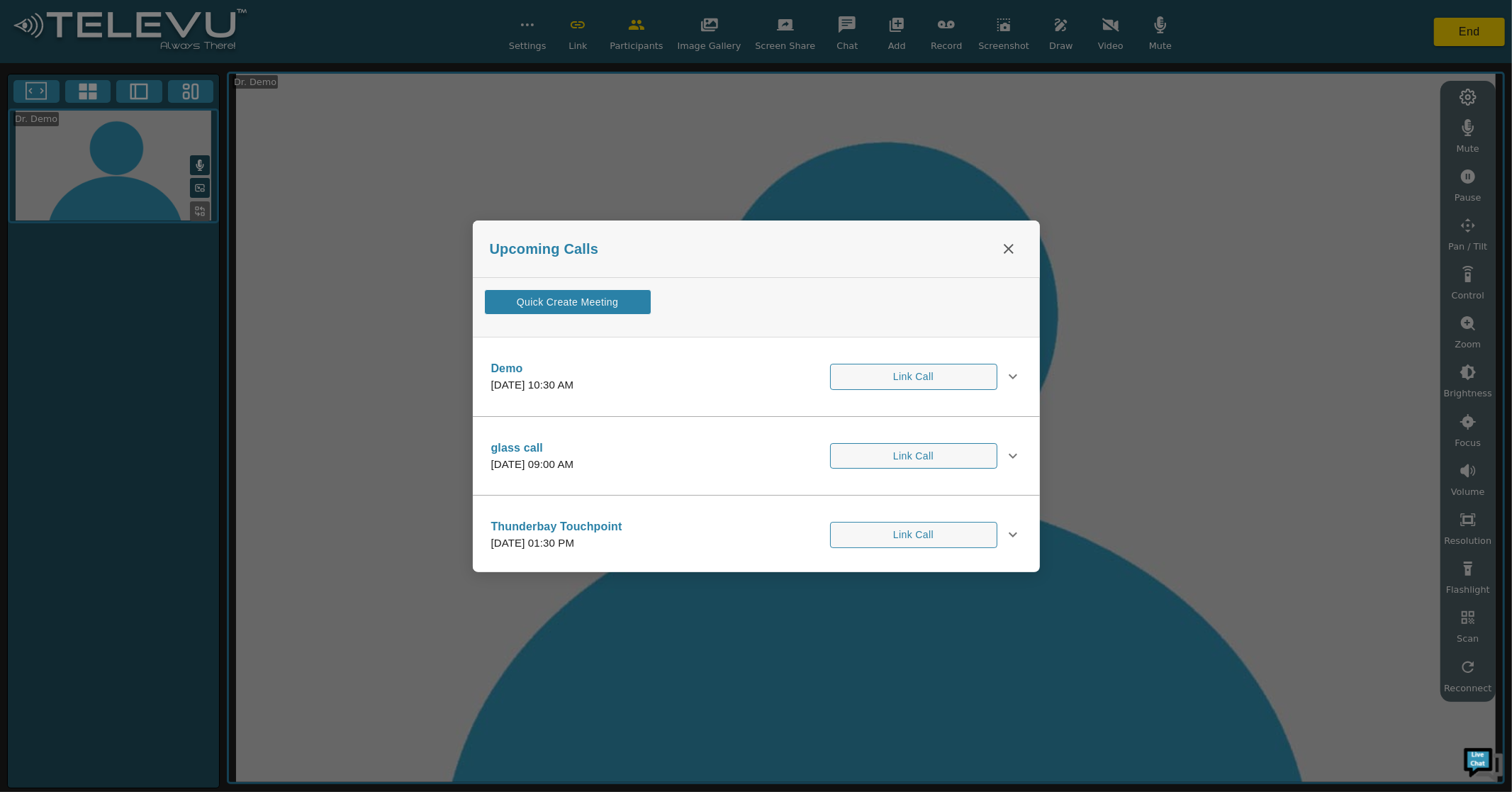
click at [577, 303] on button "Quick Create Meeting" at bounding box center [567, 302] width 168 height 26
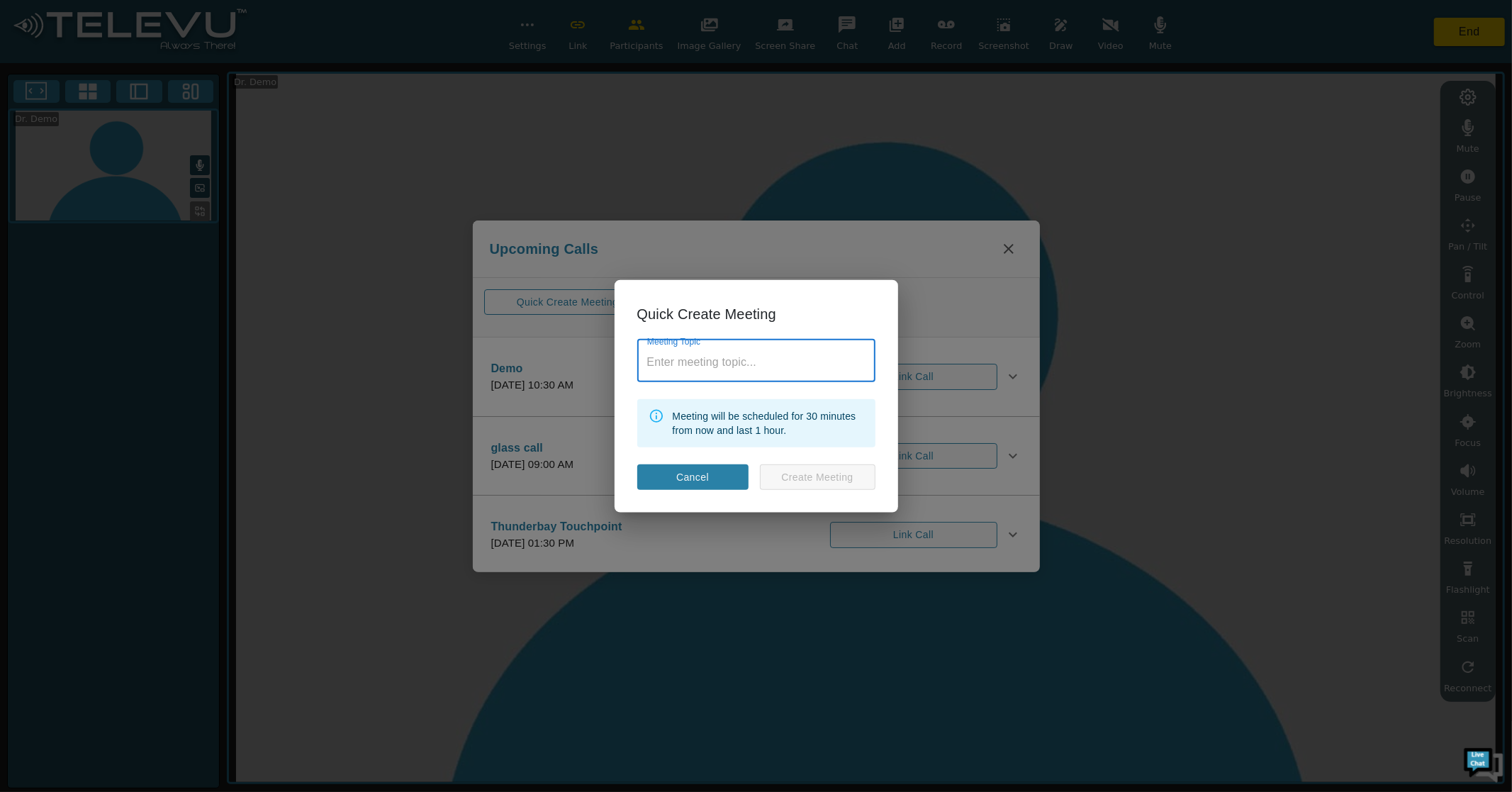
click at [716, 478] on button "Cancel" at bounding box center [693, 477] width 112 height 26
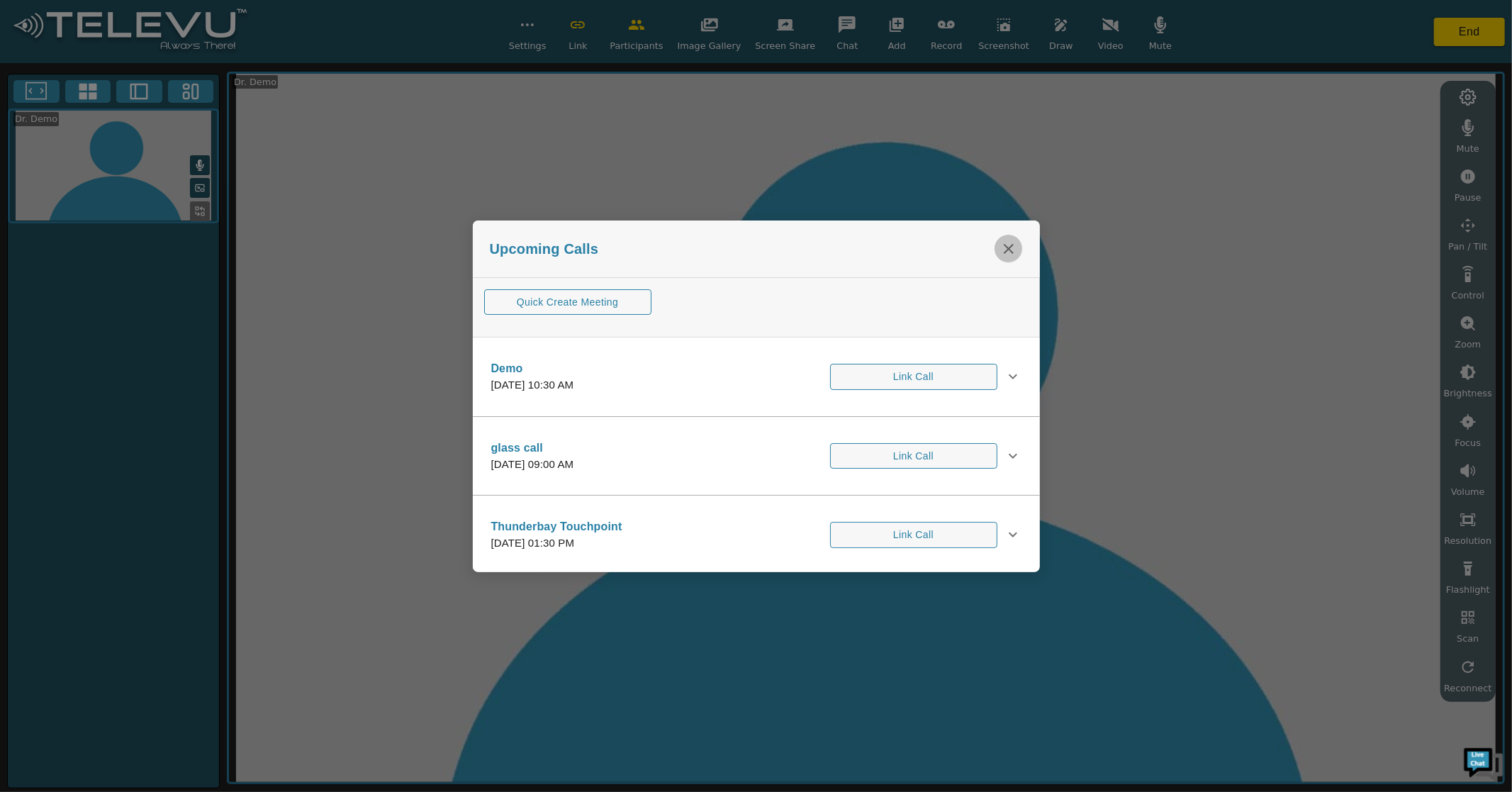
click at [1011, 246] on icon "close" at bounding box center [1008, 248] width 10 height 10
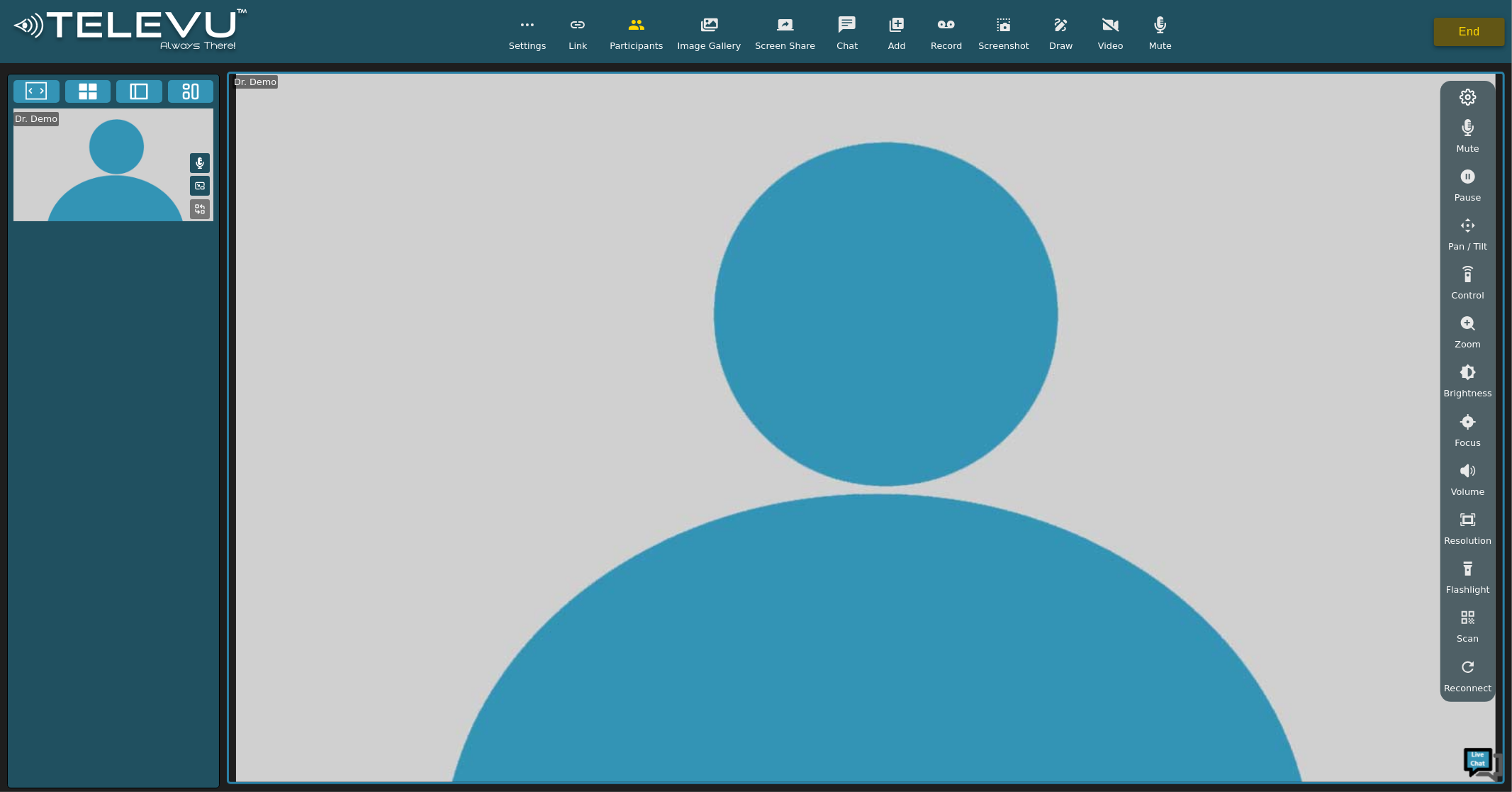
click at [1477, 25] on button "End" at bounding box center [1469, 32] width 71 height 28
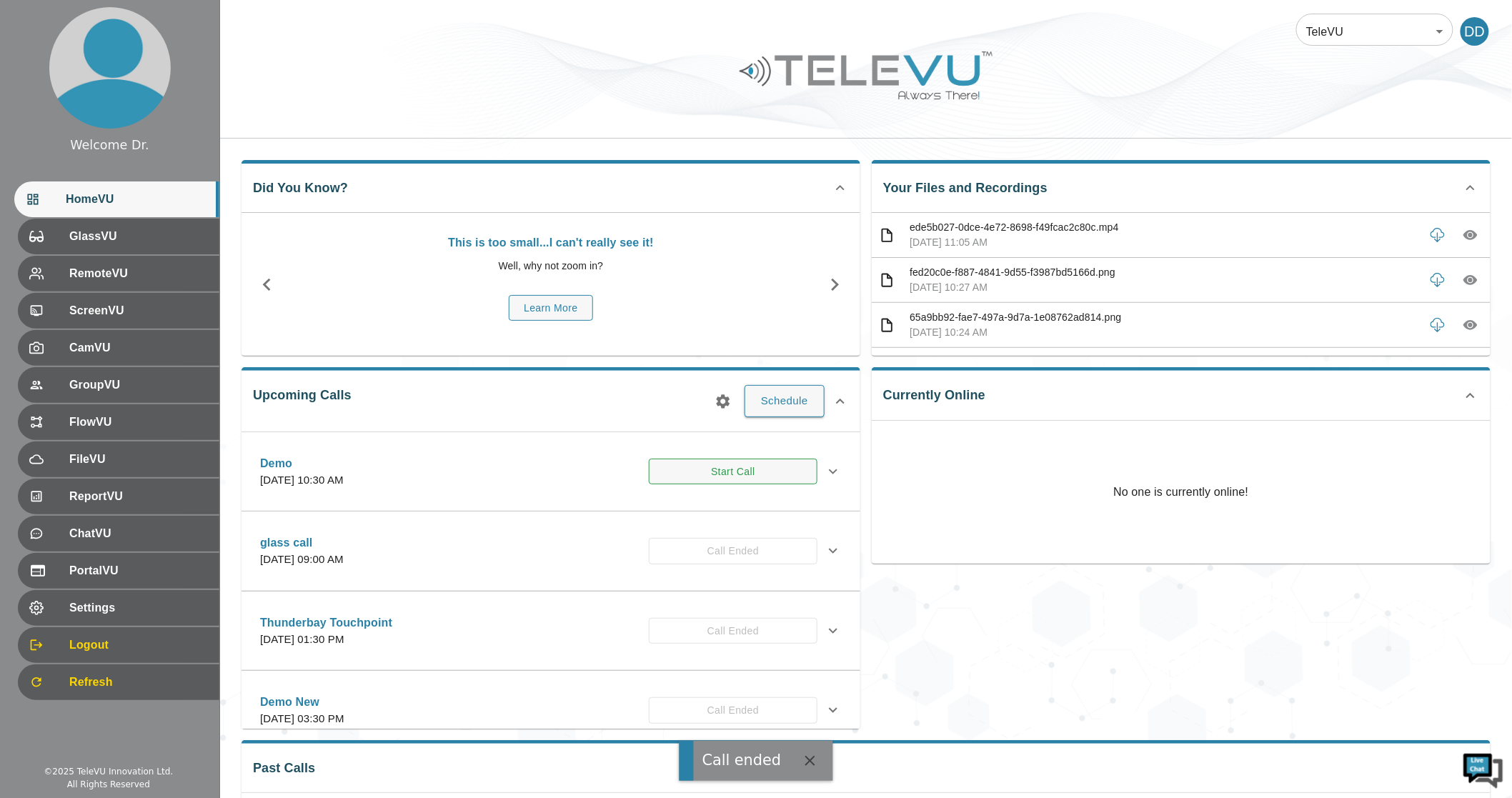
click at [702, 468] on button "Start Call" at bounding box center [733, 472] width 169 height 27
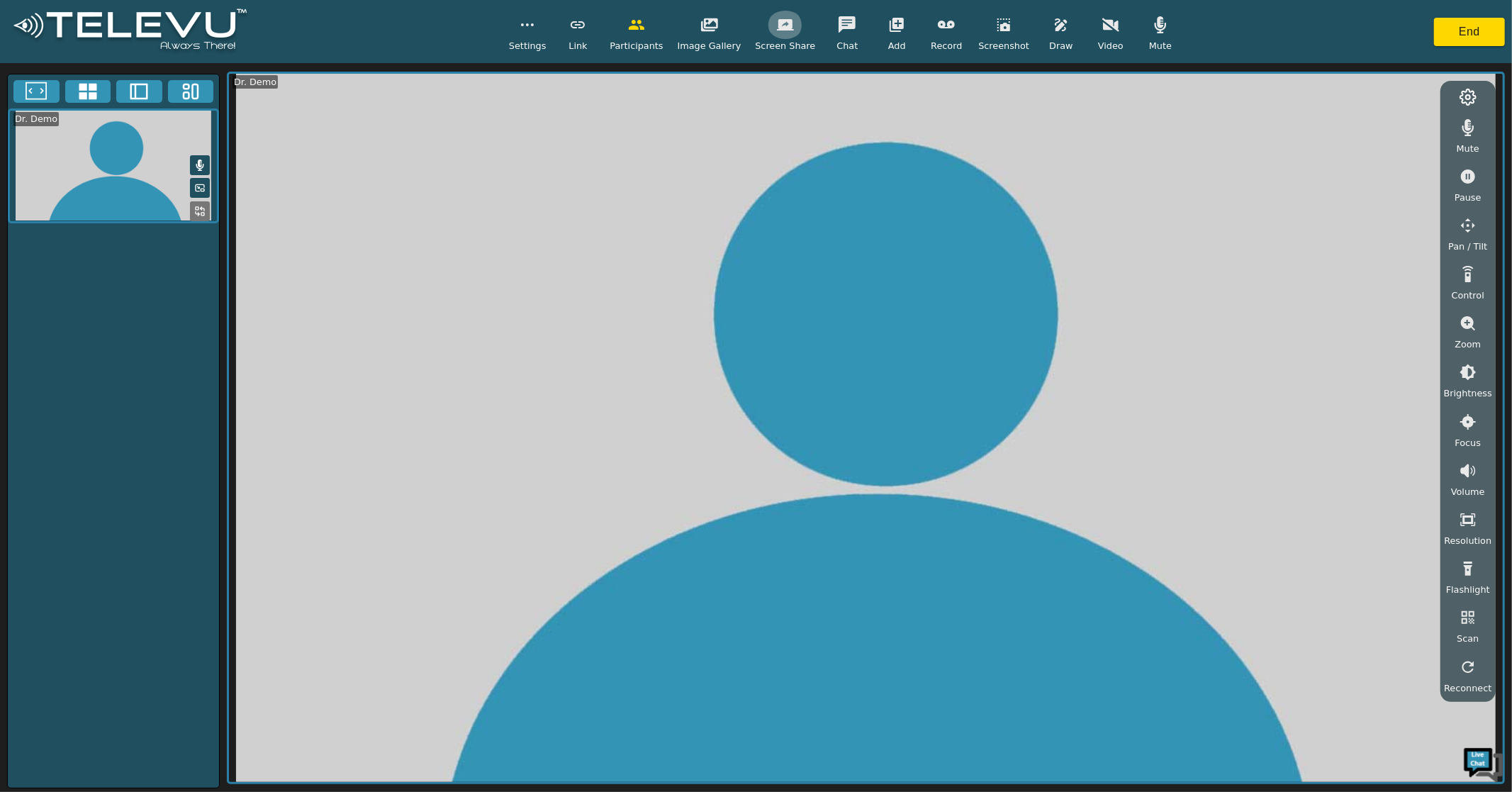
click at [770, 27] on button "button" at bounding box center [785, 25] width 35 height 28
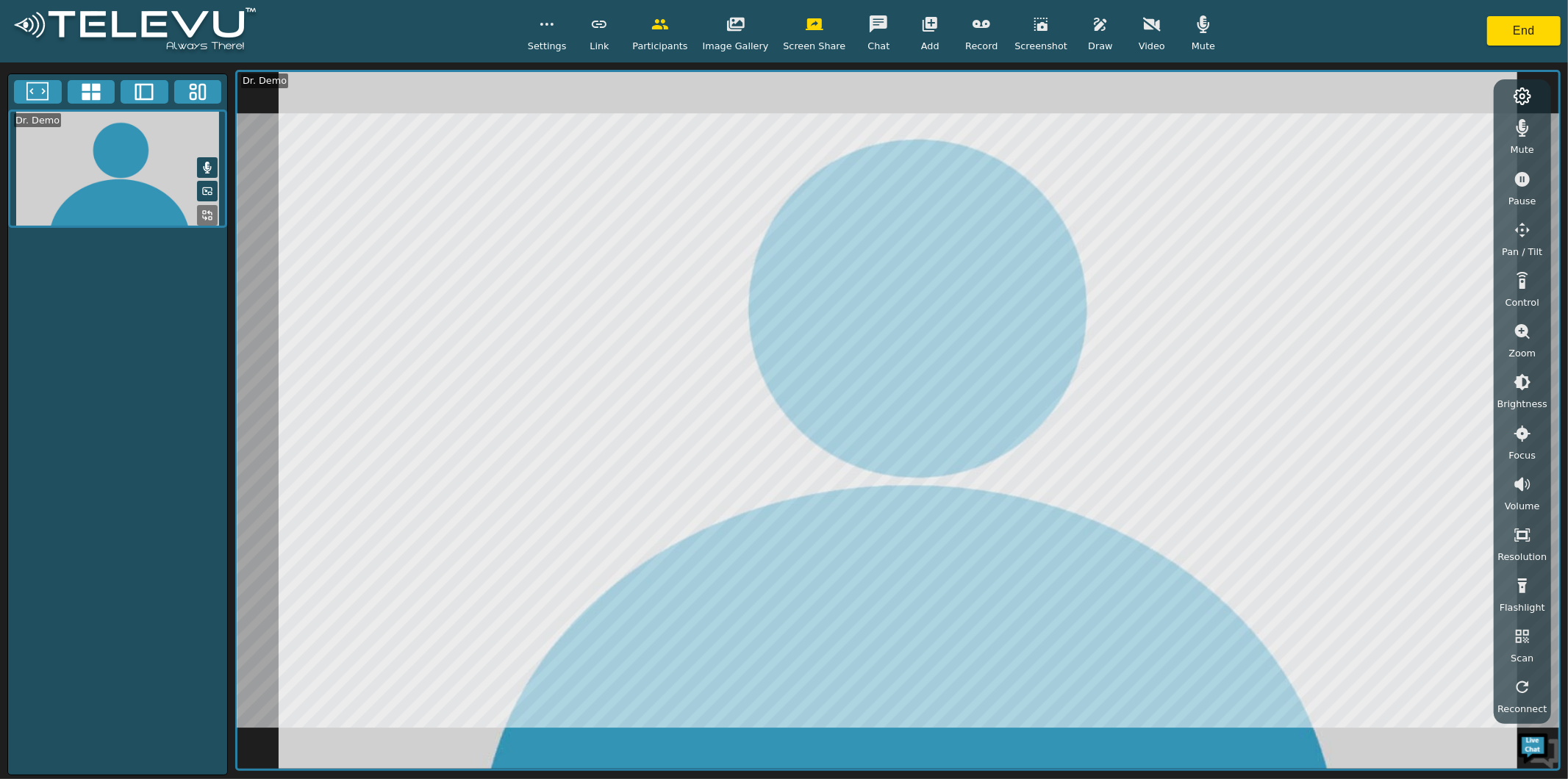
click at [809, 29] on icon "button" at bounding box center [814, 24] width 17 height 12
click at [97, 88] on icon at bounding box center [91, 92] width 18 height 17
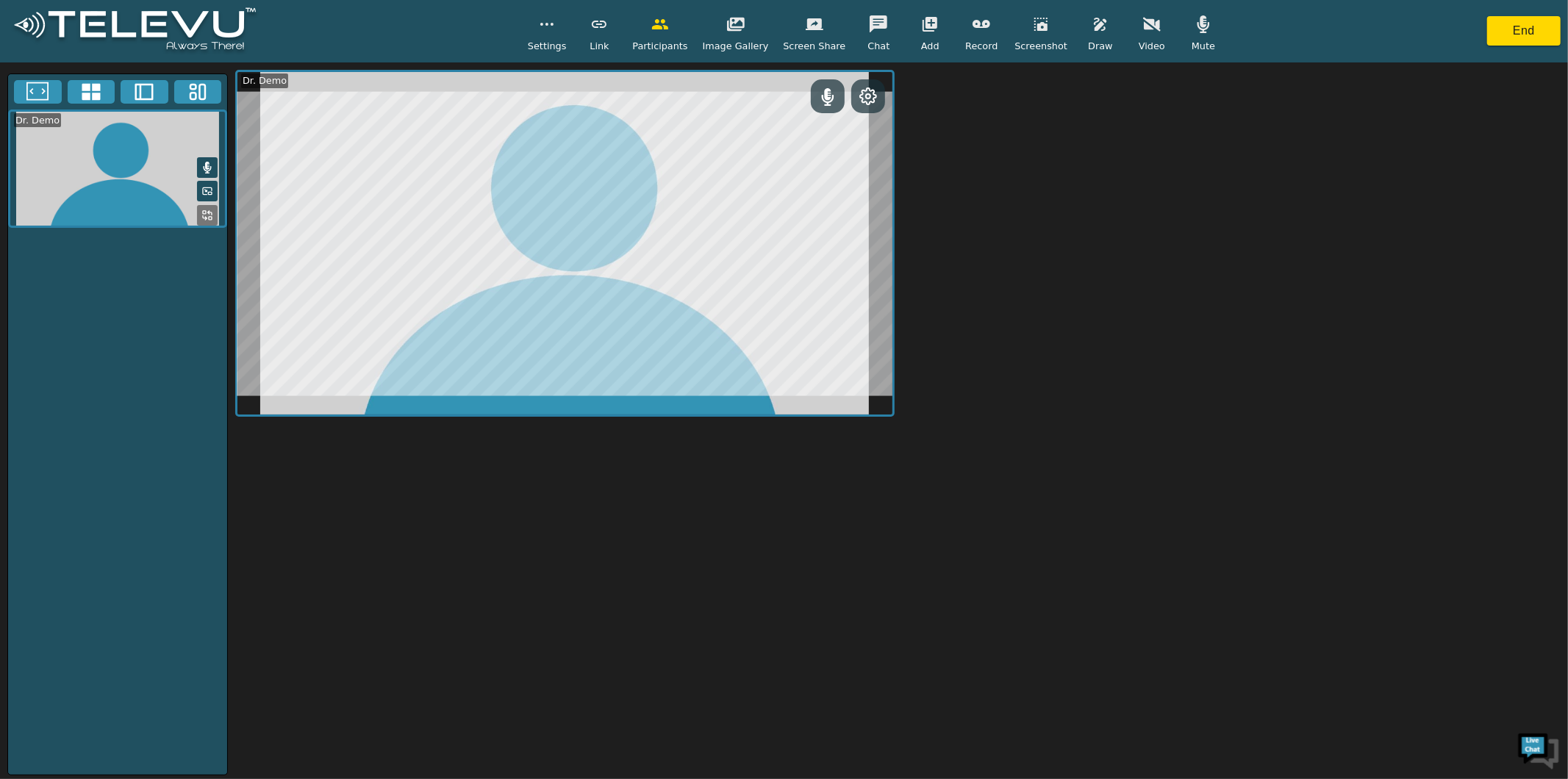
click at [190, 96] on rect at bounding box center [193, 96] width 5 height 6
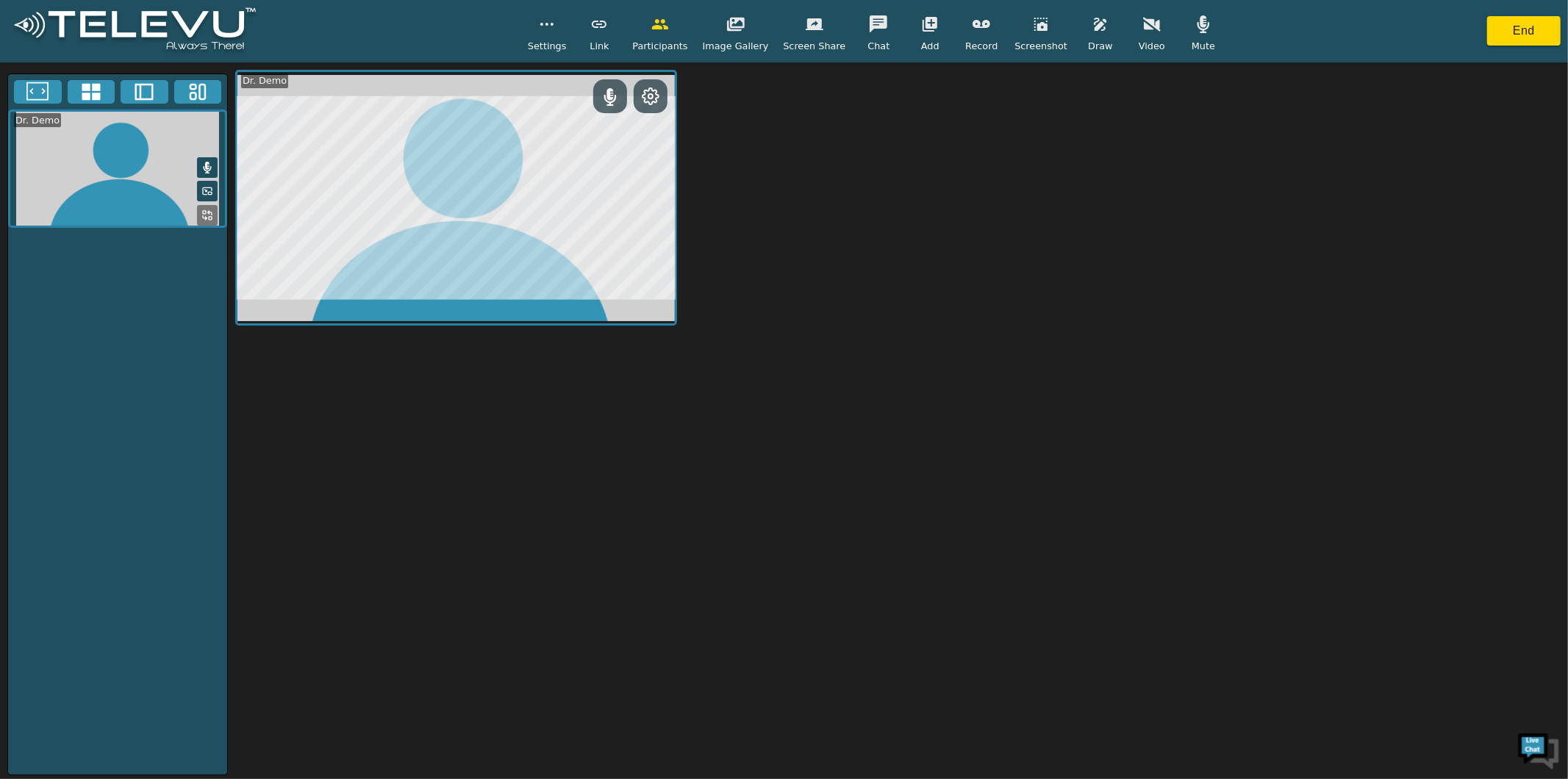
click at [151, 93] on icon at bounding box center [145, 92] width 18 height 17
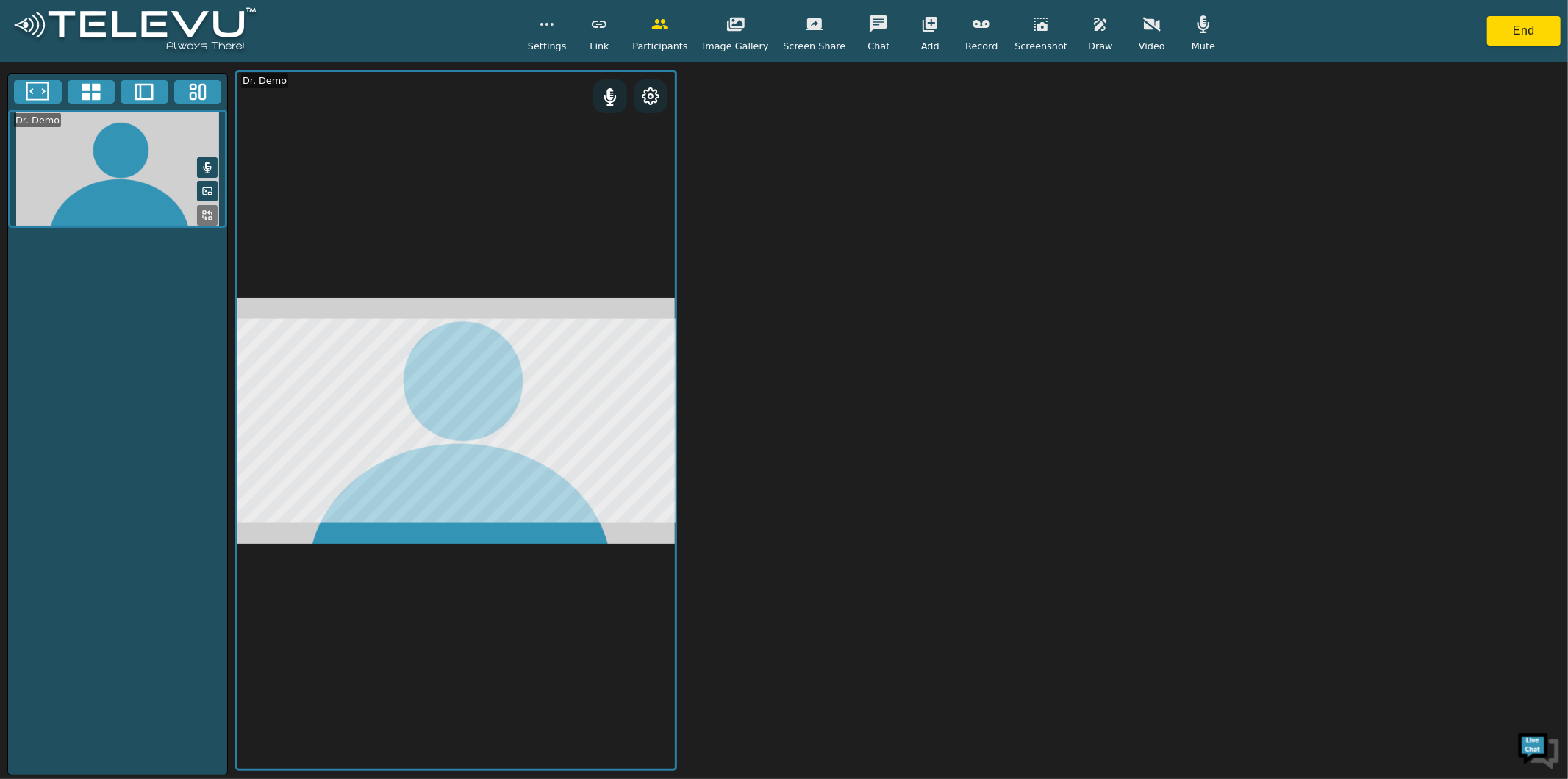
click at [38, 89] on icon at bounding box center [37, 92] width 22 height 22
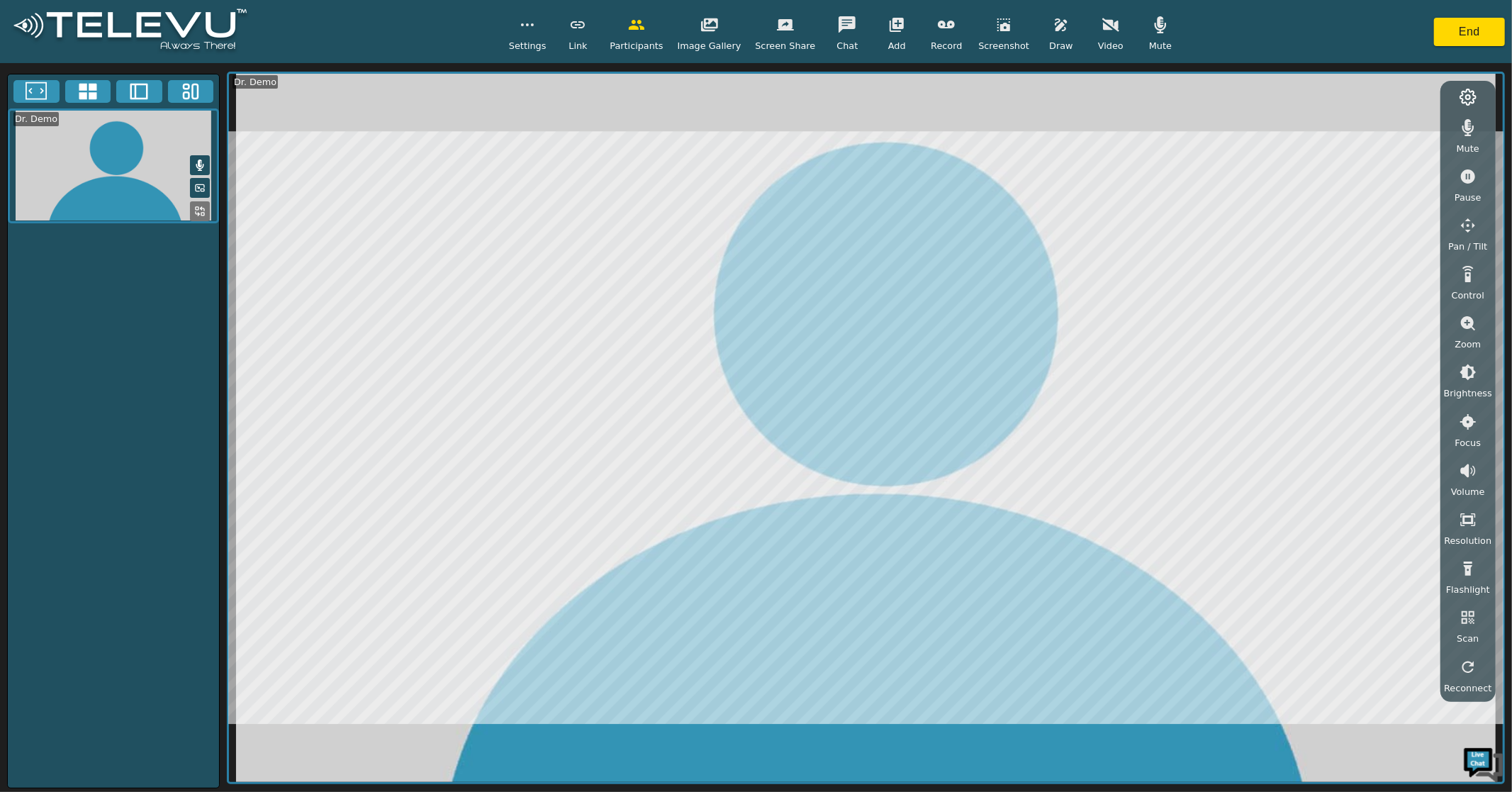
click at [781, 40] on span "Screen Share" at bounding box center [785, 45] width 61 height 13
